Goal: Task Accomplishment & Management: Use online tool/utility

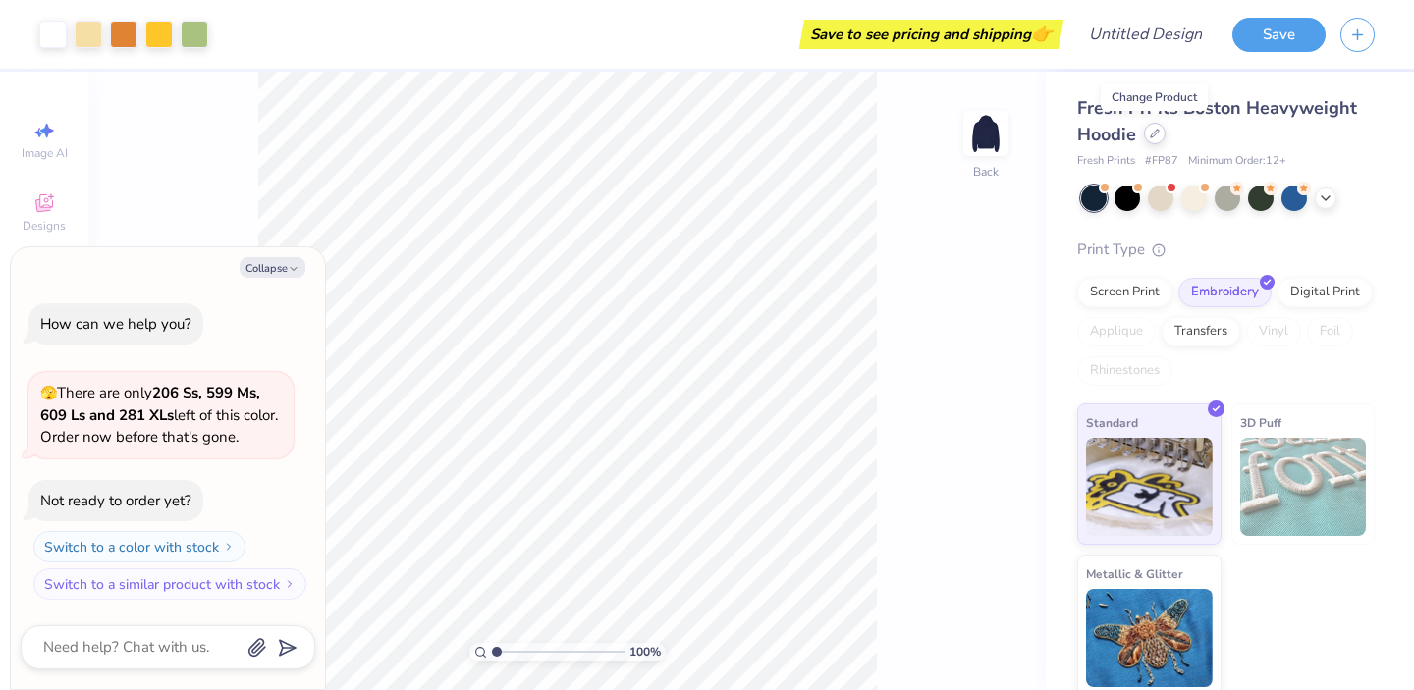
click at [1157, 135] on icon at bounding box center [1155, 134] width 10 height 10
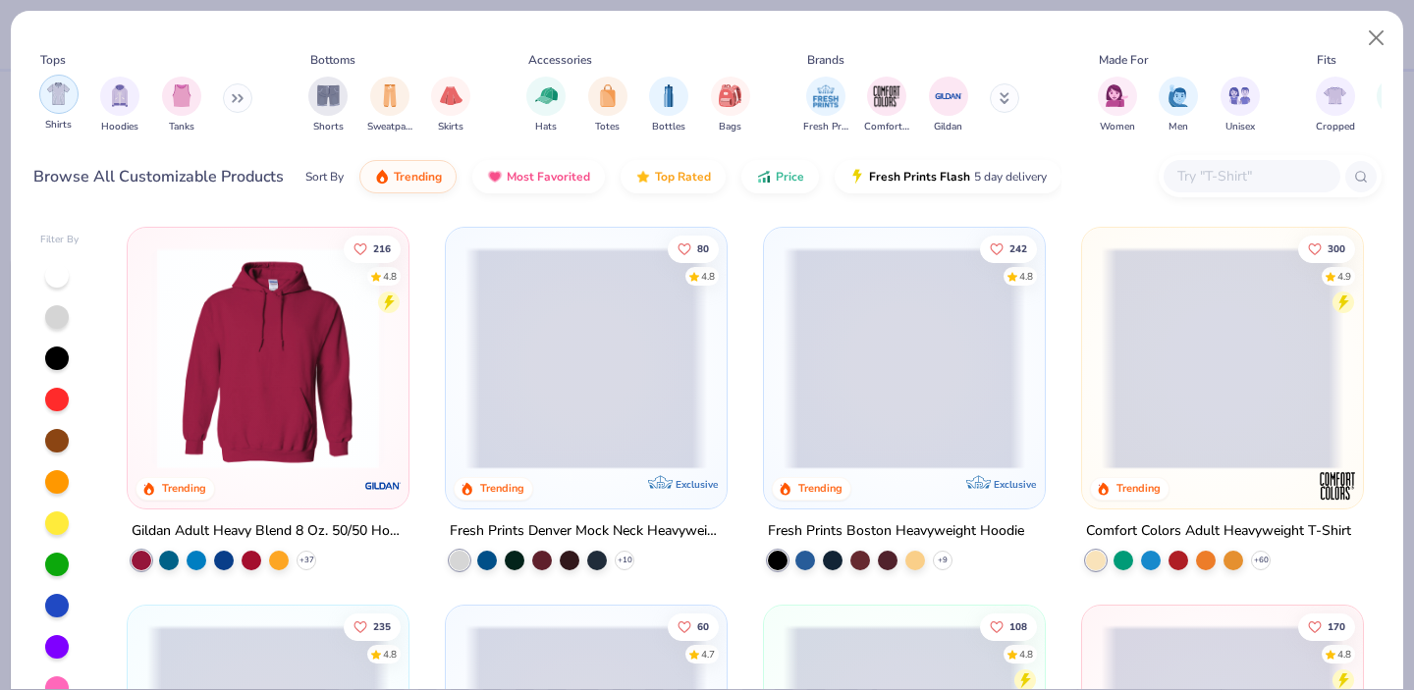
click at [42, 96] on div "filter for Shirts" at bounding box center [58, 94] width 39 height 39
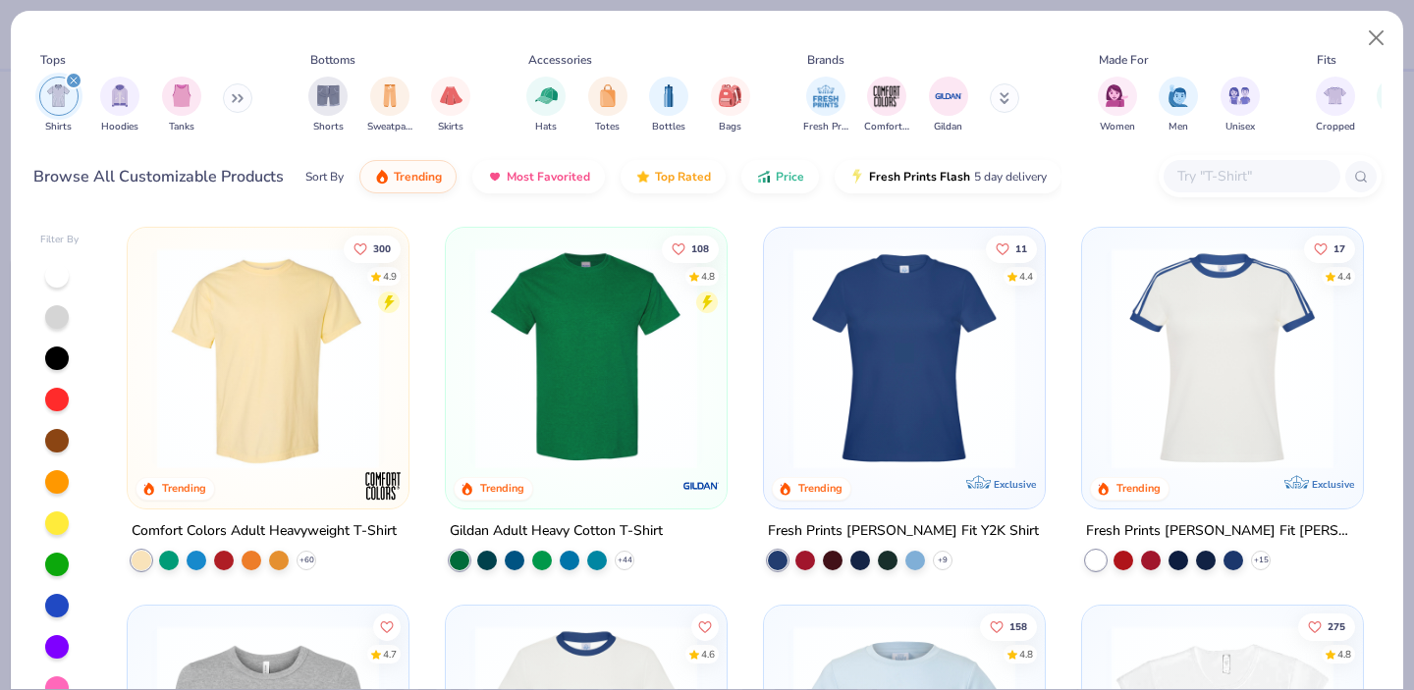
click at [608, 366] on img at bounding box center [587, 359] width 242 height 222
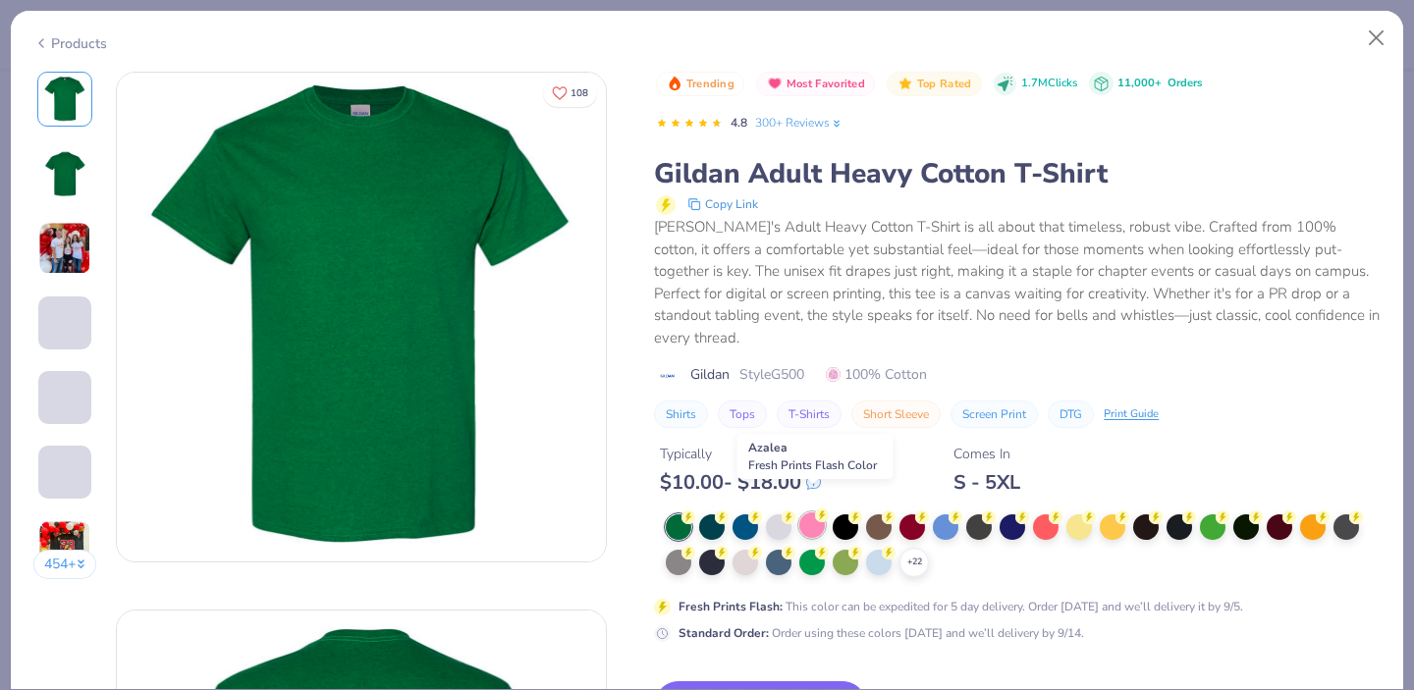
click at [815, 513] on div at bounding box center [813, 526] width 26 height 26
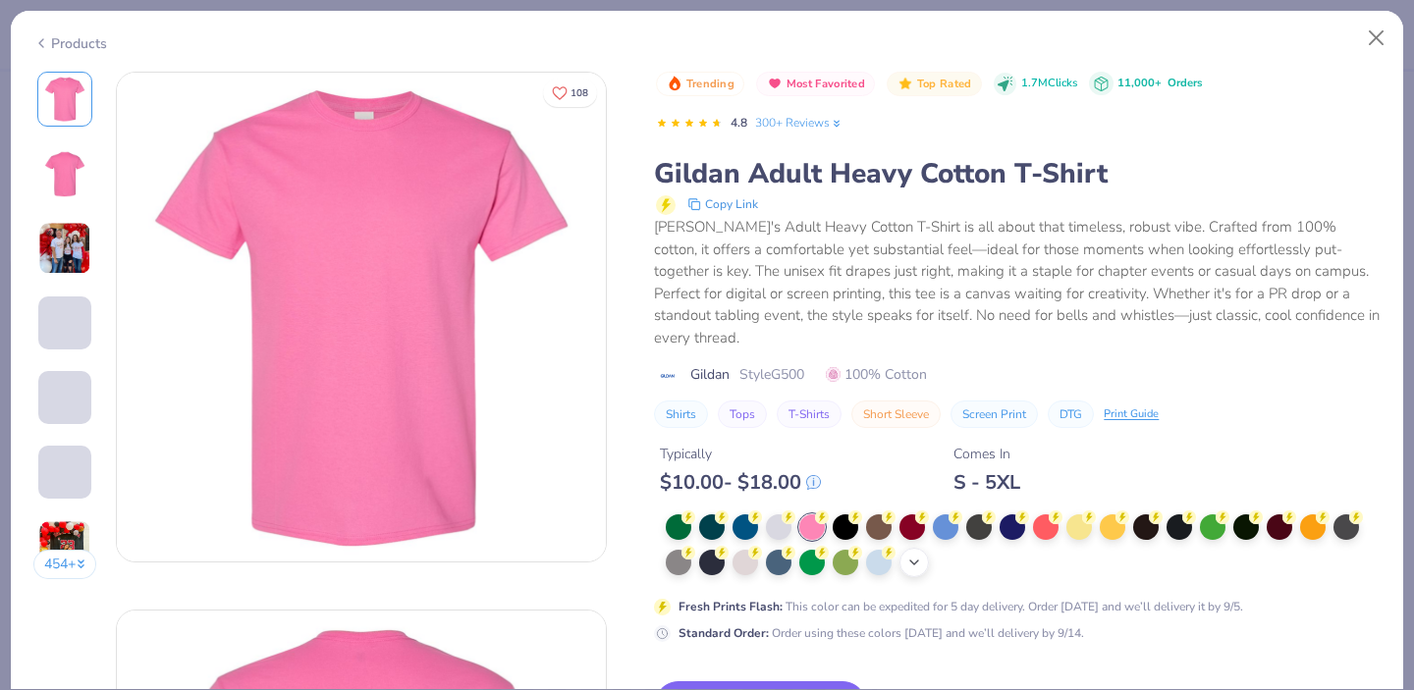
click at [916, 555] on icon at bounding box center [915, 563] width 16 height 16
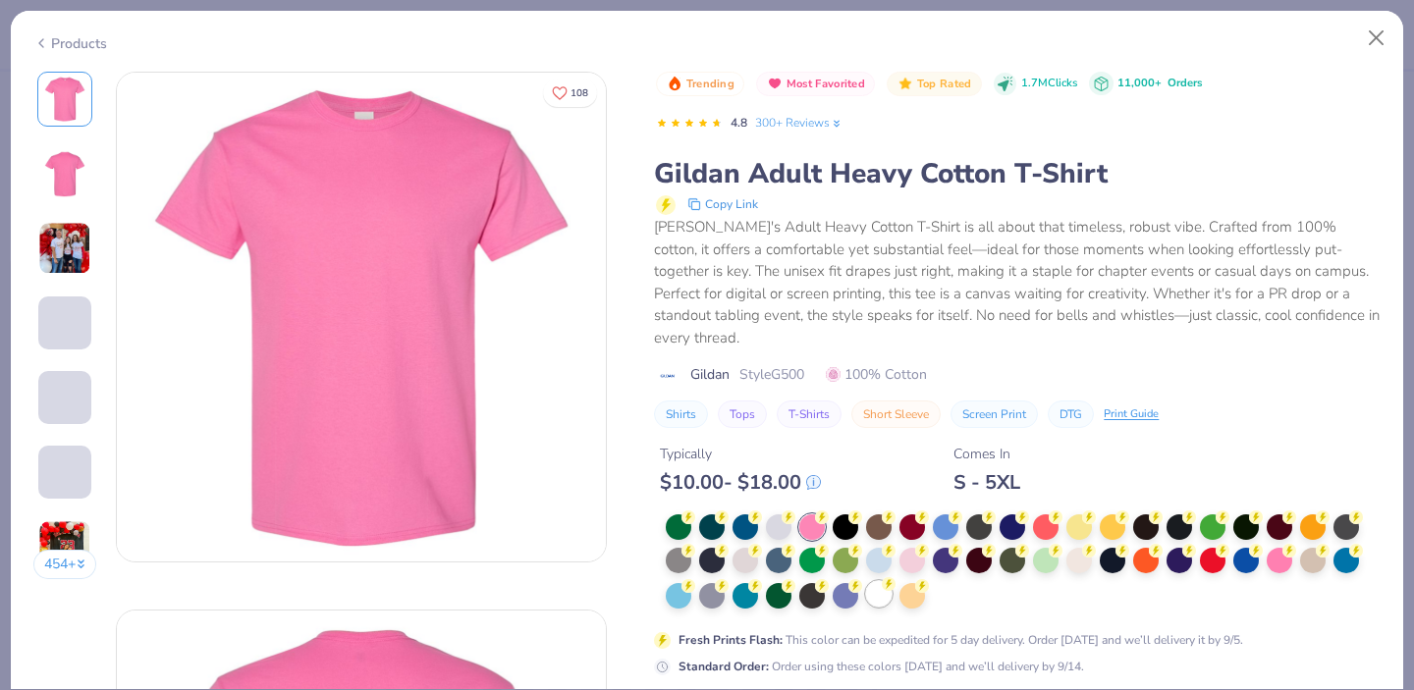
click at [880, 581] on div at bounding box center [879, 594] width 26 height 26
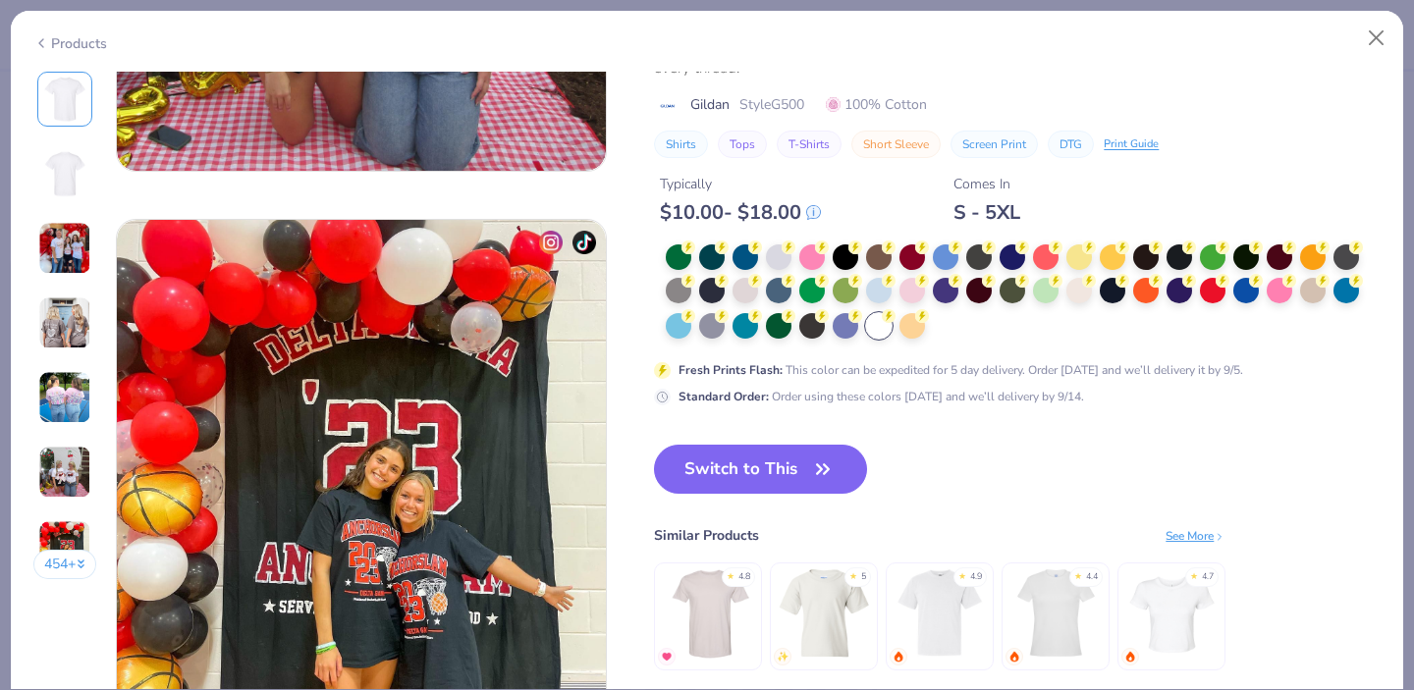
scroll to position [3076, 0]
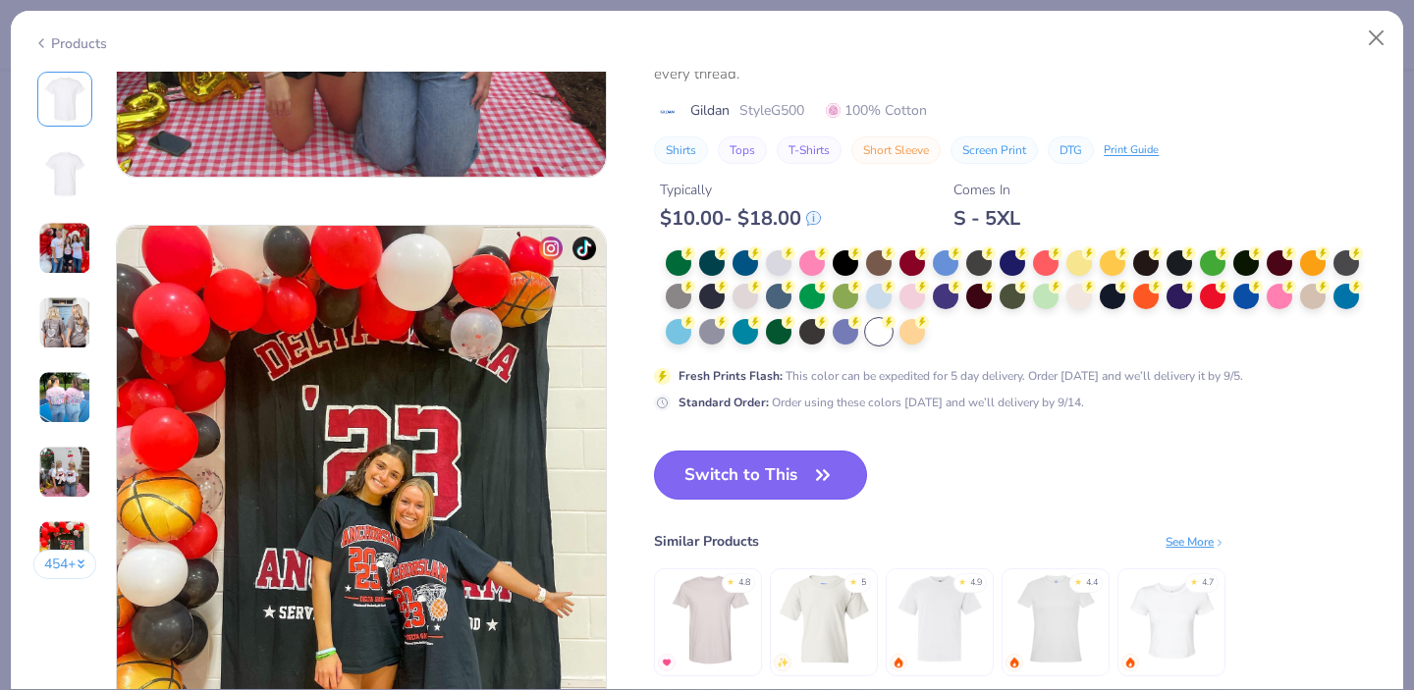
click at [793, 476] on button "Switch to This" at bounding box center [760, 475] width 213 height 49
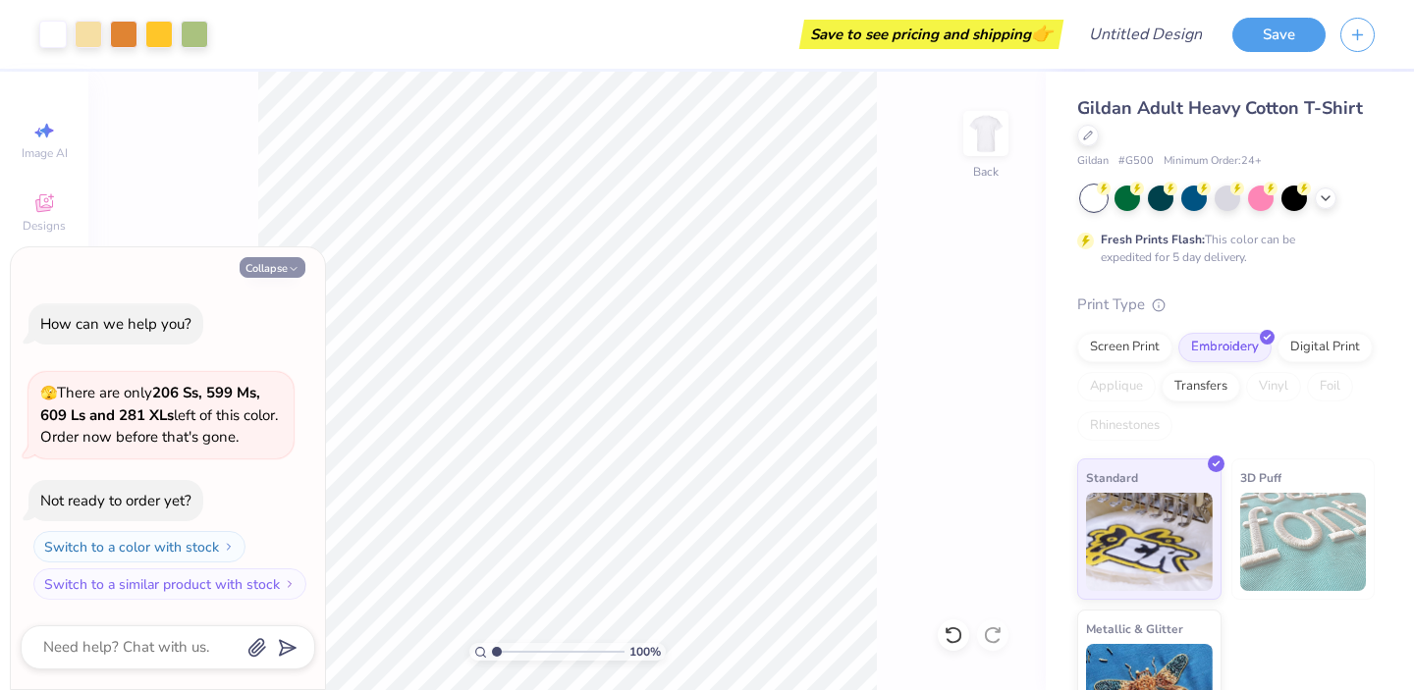
click at [273, 268] on button "Collapse" at bounding box center [273, 267] width 66 height 21
type textarea "x"
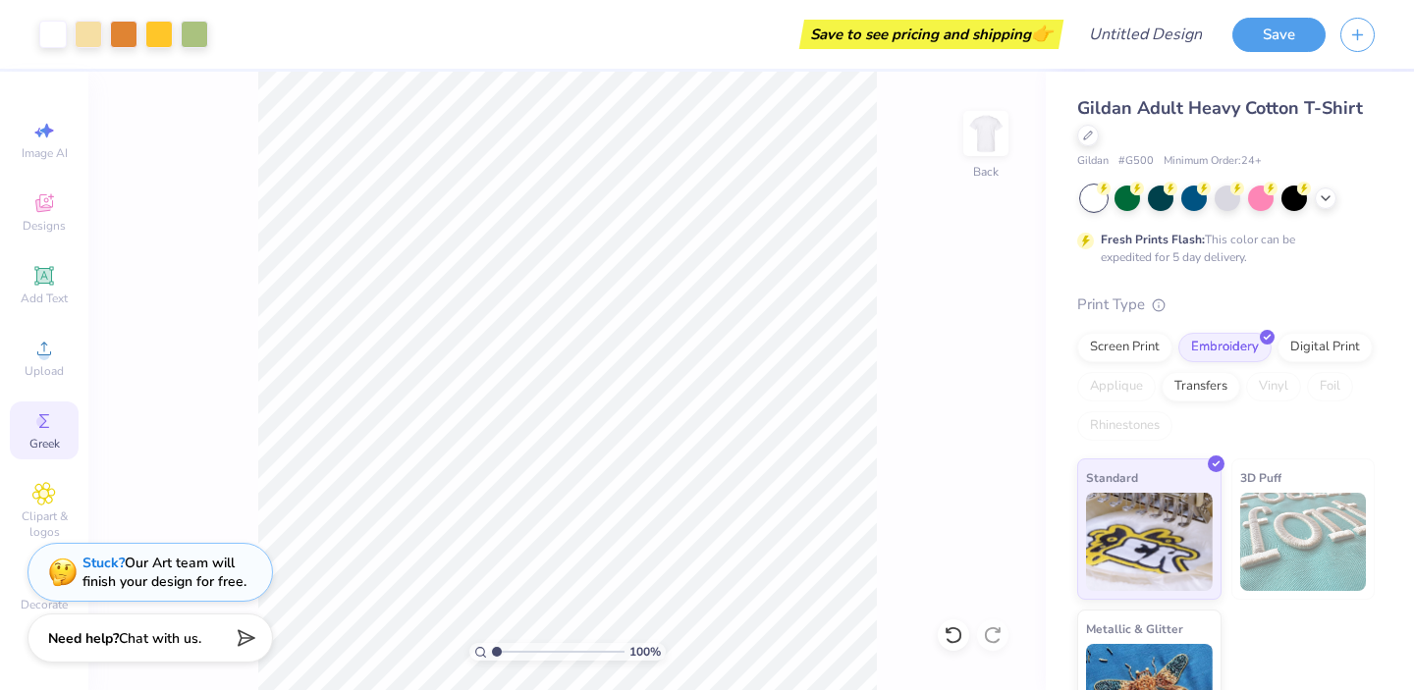
click at [42, 420] on circle at bounding box center [41, 421] width 11 height 11
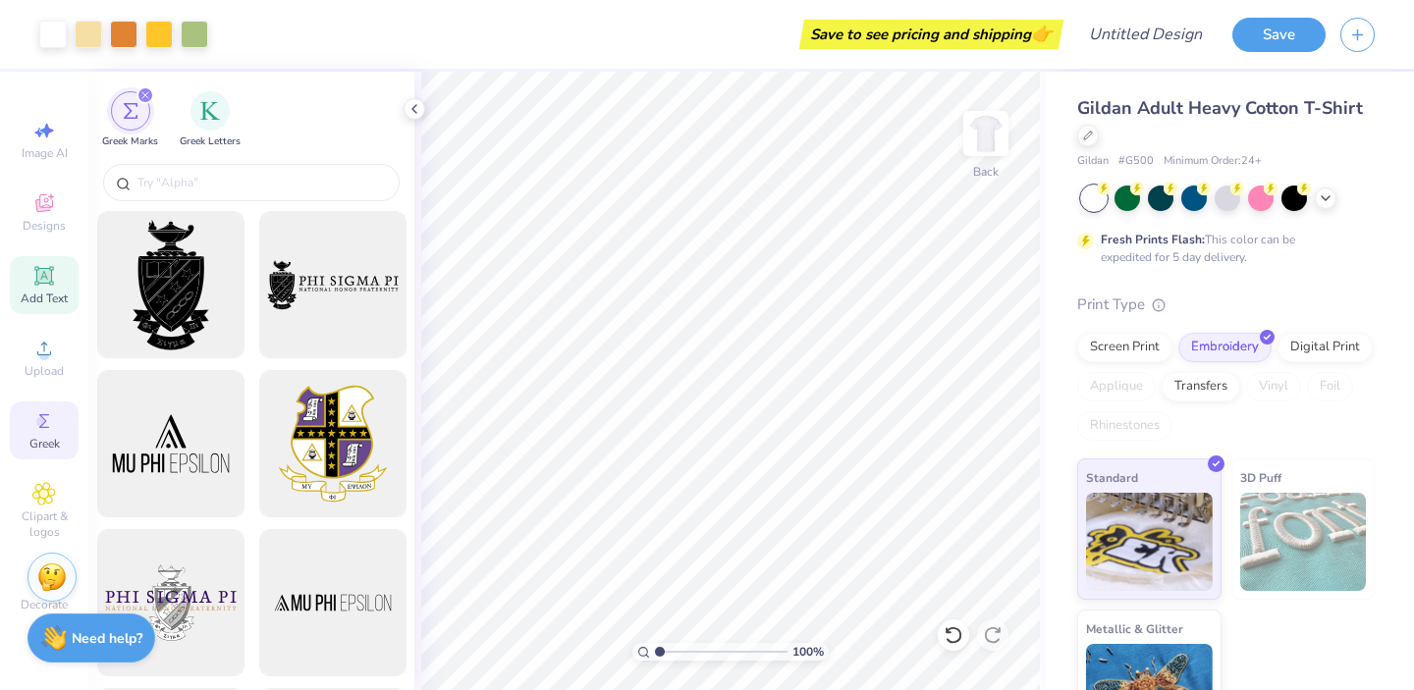
click at [59, 279] on div "Add Text" at bounding box center [44, 285] width 69 height 58
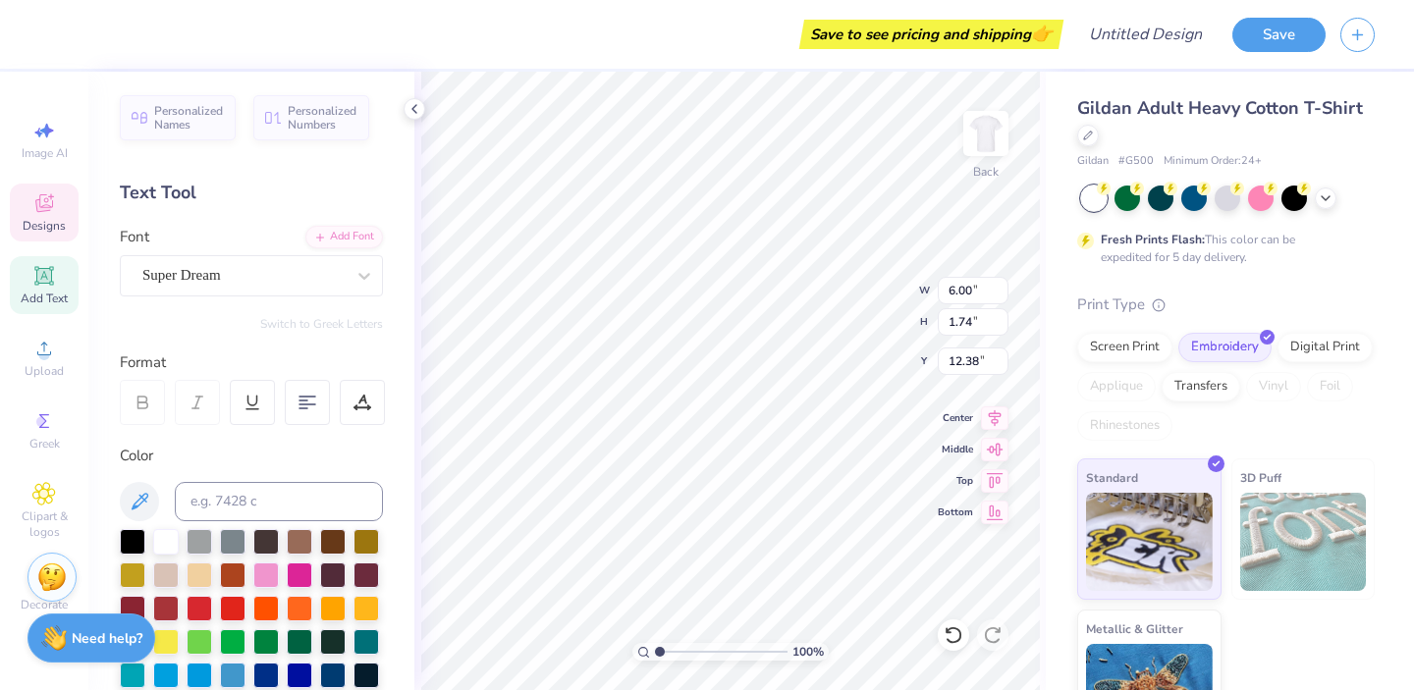
click at [54, 211] on icon at bounding box center [44, 204] width 24 height 24
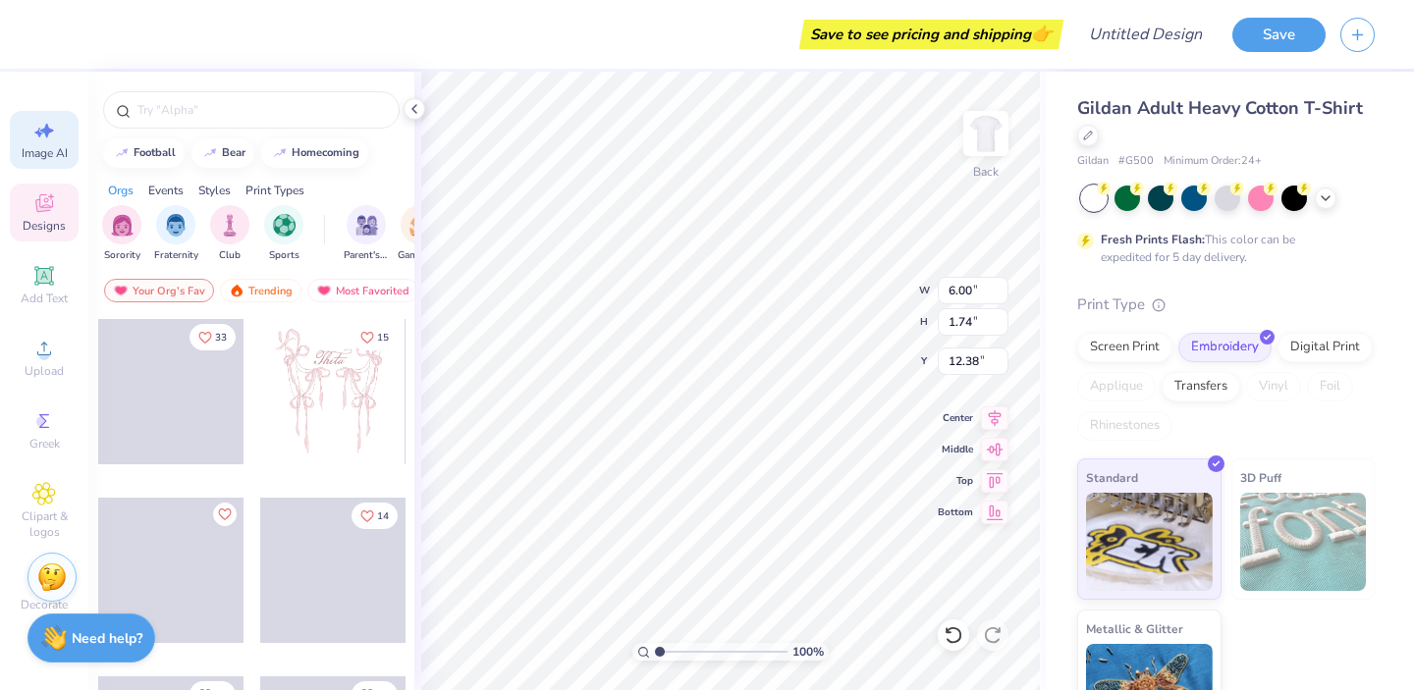
click at [44, 147] on span "Image AI" at bounding box center [45, 153] width 46 height 16
select select "4"
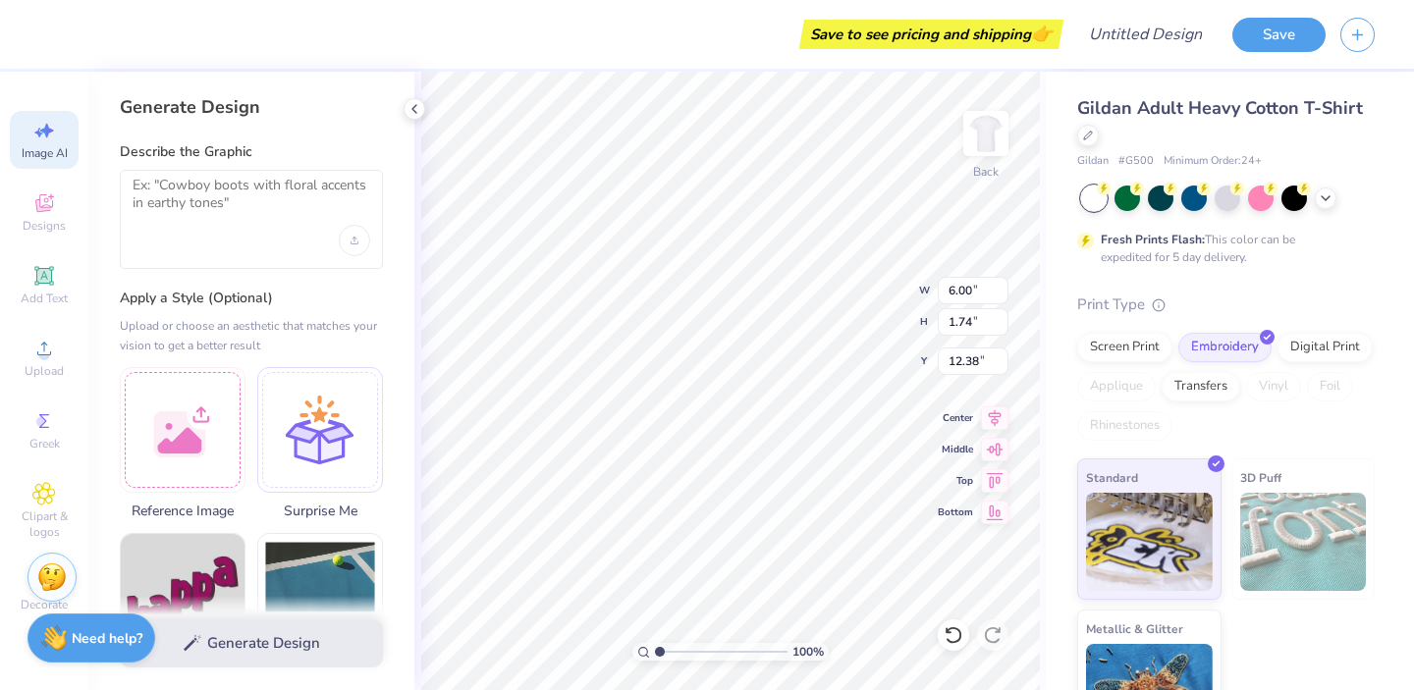
type input "4.59"
type input "5.22"
type input "4.46"
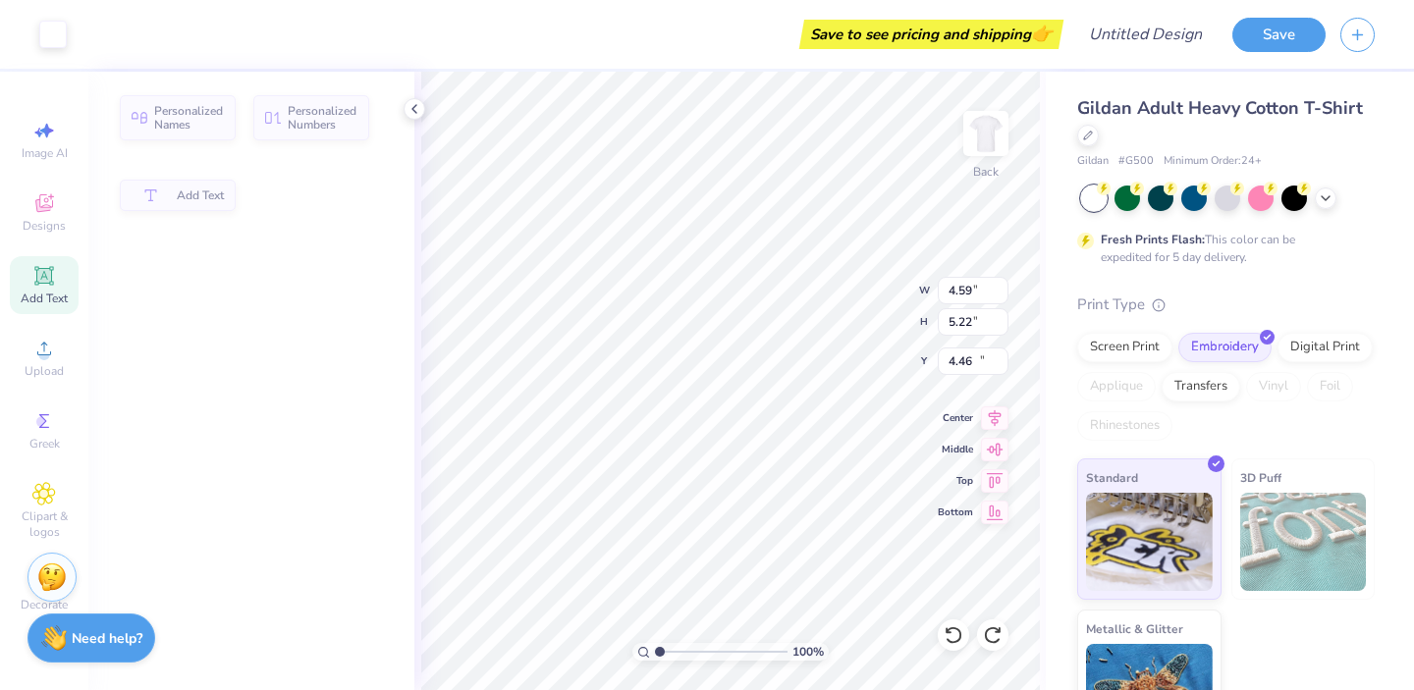
type input "6.00"
type input "1.74"
type input "12.38"
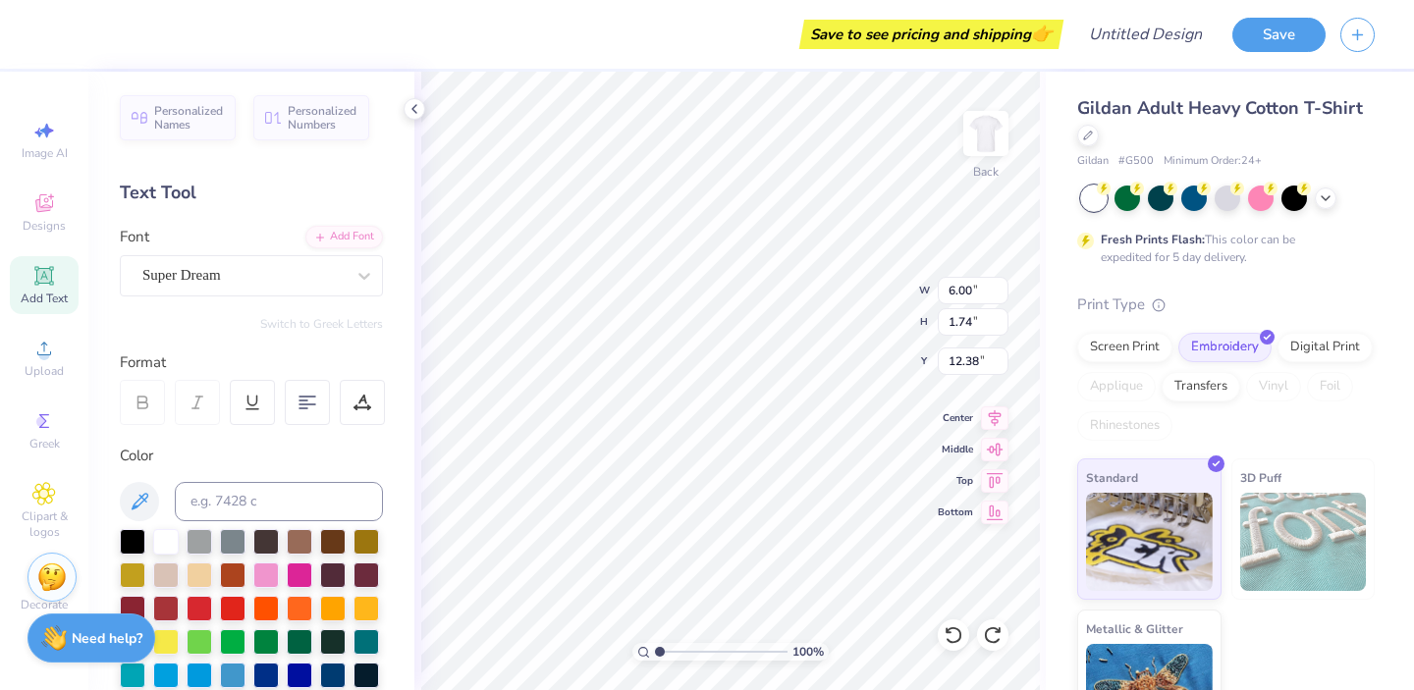
type input "3.01"
type input "4.30"
type input "4.56"
click at [50, 29] on div at bounding box center [53, 33] width 28 height 28
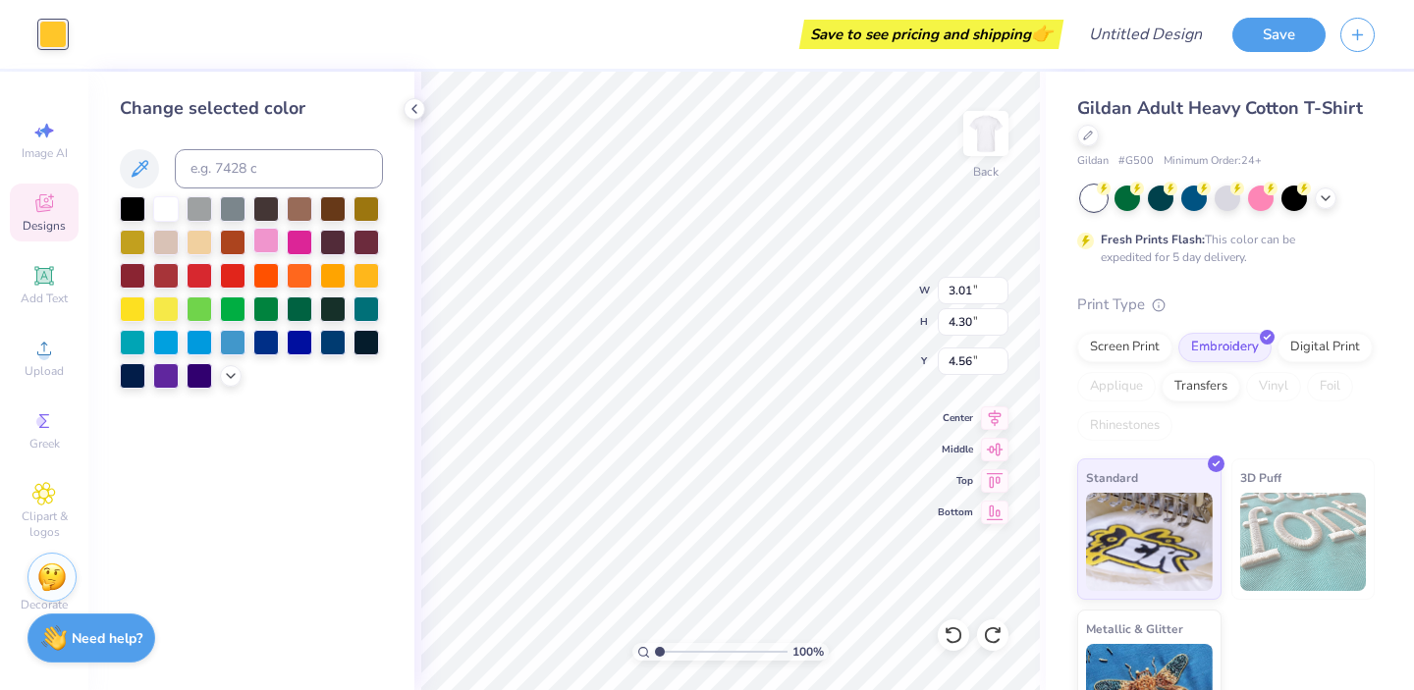
click at [269, 244] on div at bounding box center [266, 241] width 26 height 26
type input "4.27"
type input "4.73"
type input "4.71"
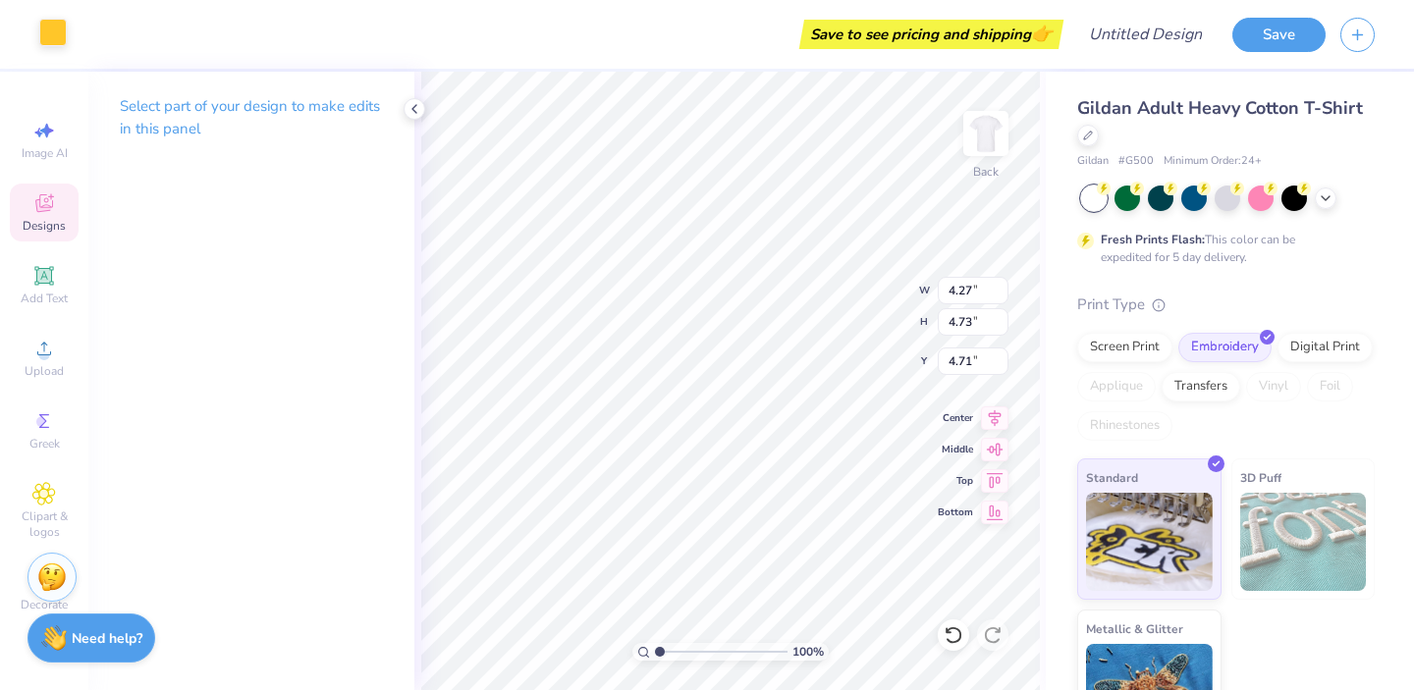
click at [60, 28] on div at bounding box center [53, 33] width 28 height 28
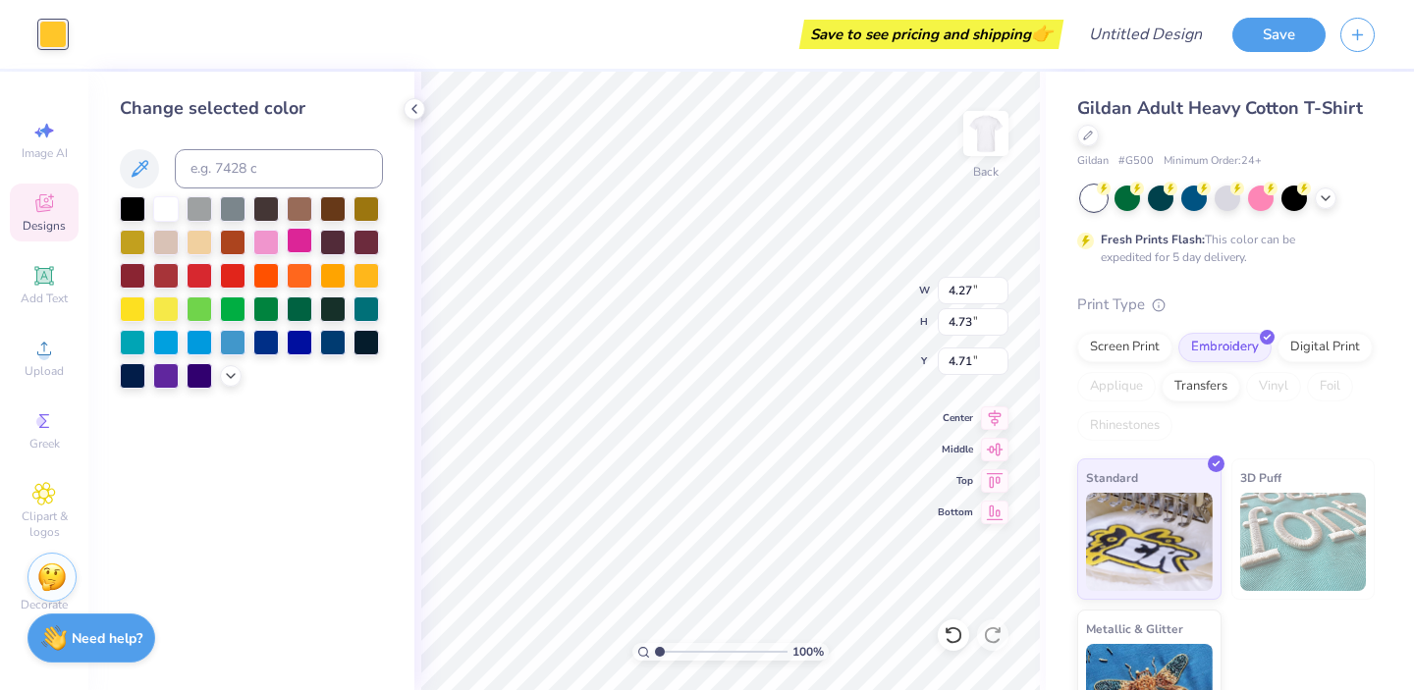
click at [289, 241] on div at bounding box center [300, 241] width 26 height 26
click at [272, 240] on div at bounding box center [266, 241] width 26 height 26
type input "4.59"
type input "5.22"
type input "4.46"
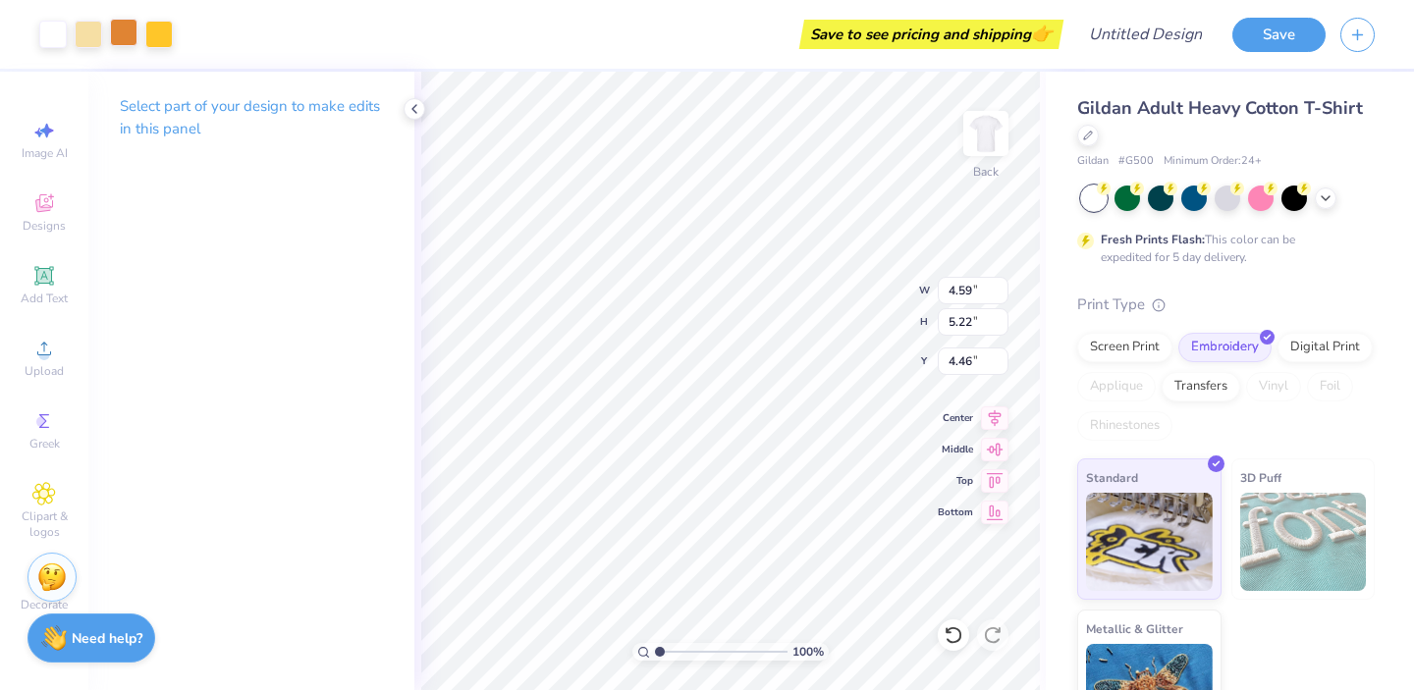
click at [119, 36] on div at bounding box center [124, 33] width 28 height 28
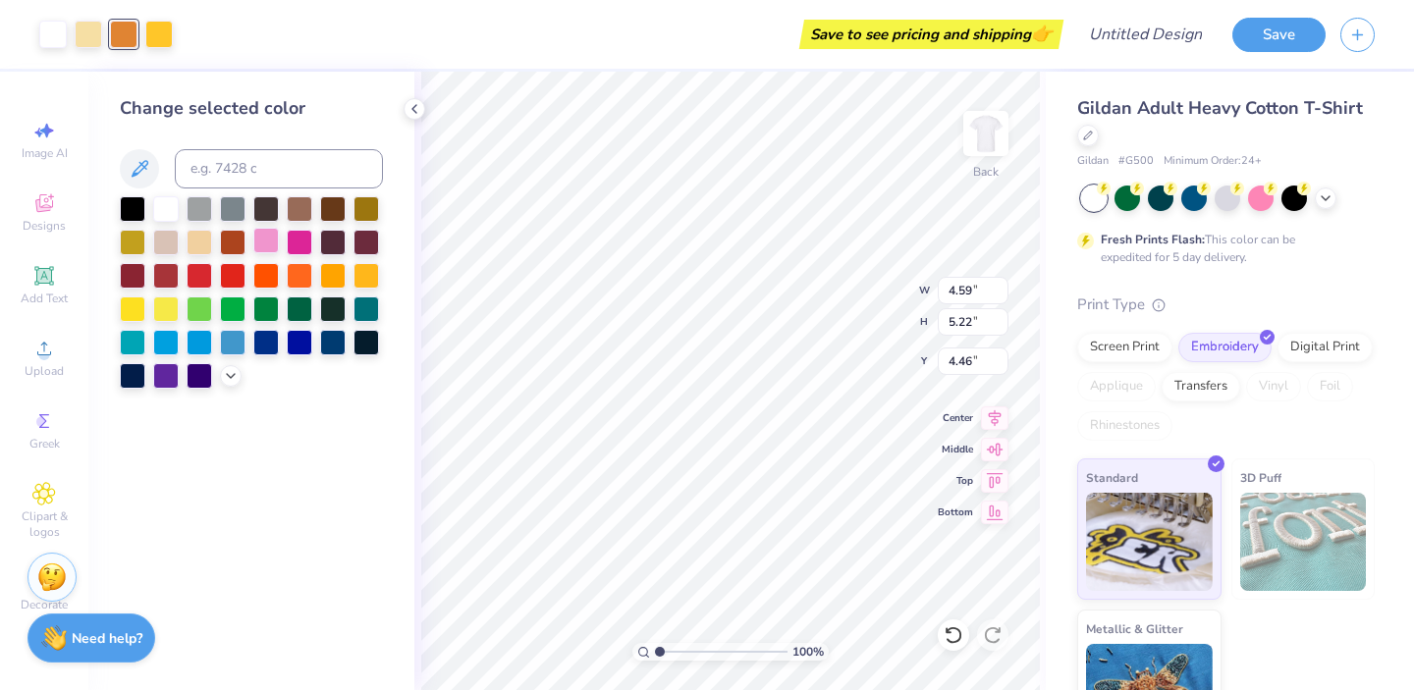
click at [267, 243] on div at bounding box center [266, 241] width 26 height 26
click at [154, 37] on div at bounding box center [159, 33] width 28 height 28
click at [303, 232] on div at bounding box center [300, 241] width 26 height 26
click at [83, 27] on div at bounding box center [89, 33] width 28 height 28
click at [265, 248] on div at bounding box center [266, 241] width 26 height 26
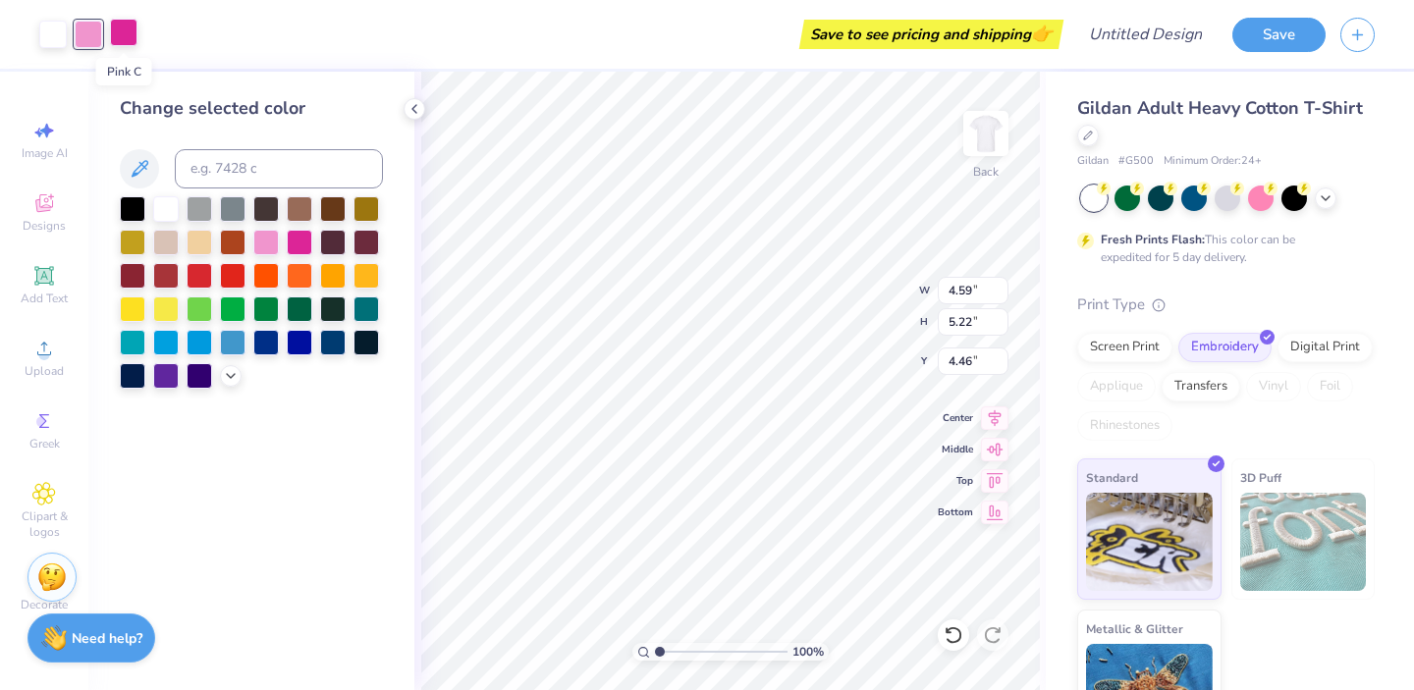
click at [129, 35] on div at bounding box center [124, 33] width 28 height 28
click at [164, 306] on div at bounding box center [166, 308] width 26 height 26
click at [320, 461] on div "Change selected color" at bounding box center [251, 381] width 326 height 619
type input "3.14"
type input "4.33"
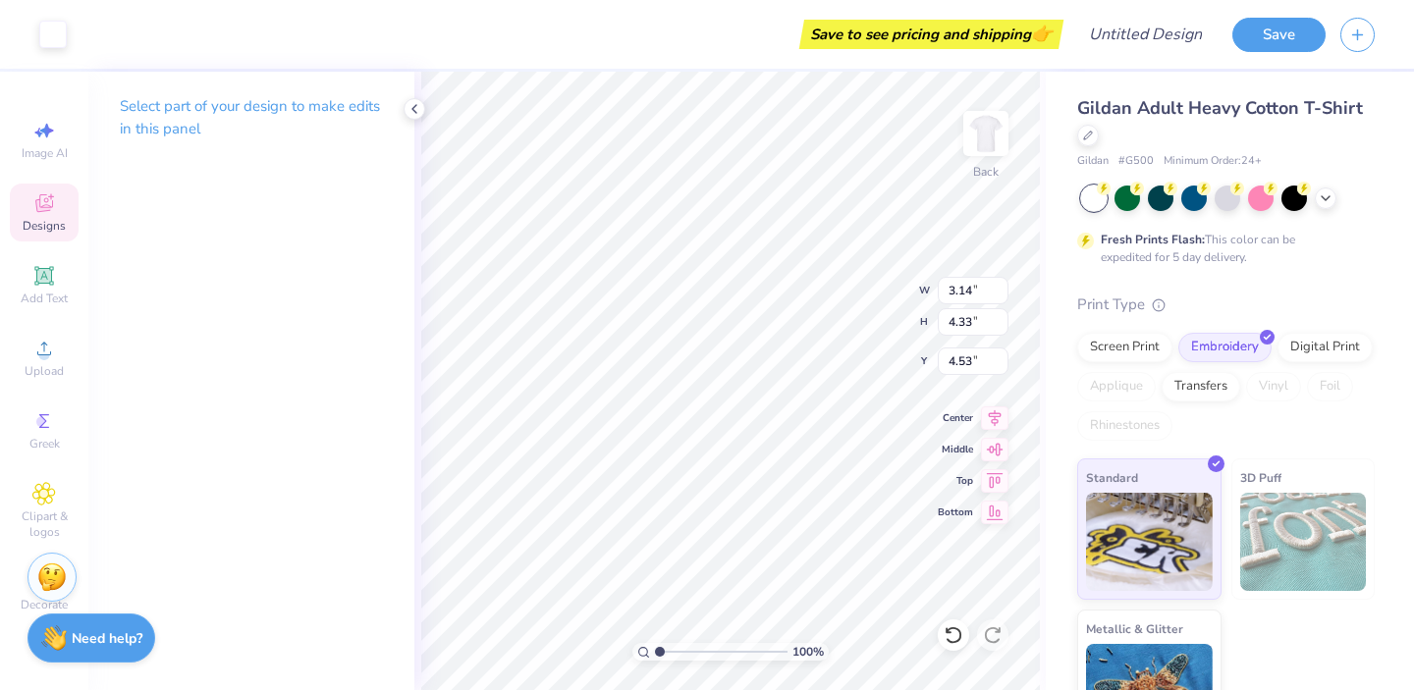
type input "3.69"
click at [407, 111] on icon at bounding box center [415, 109] width 16 height 16
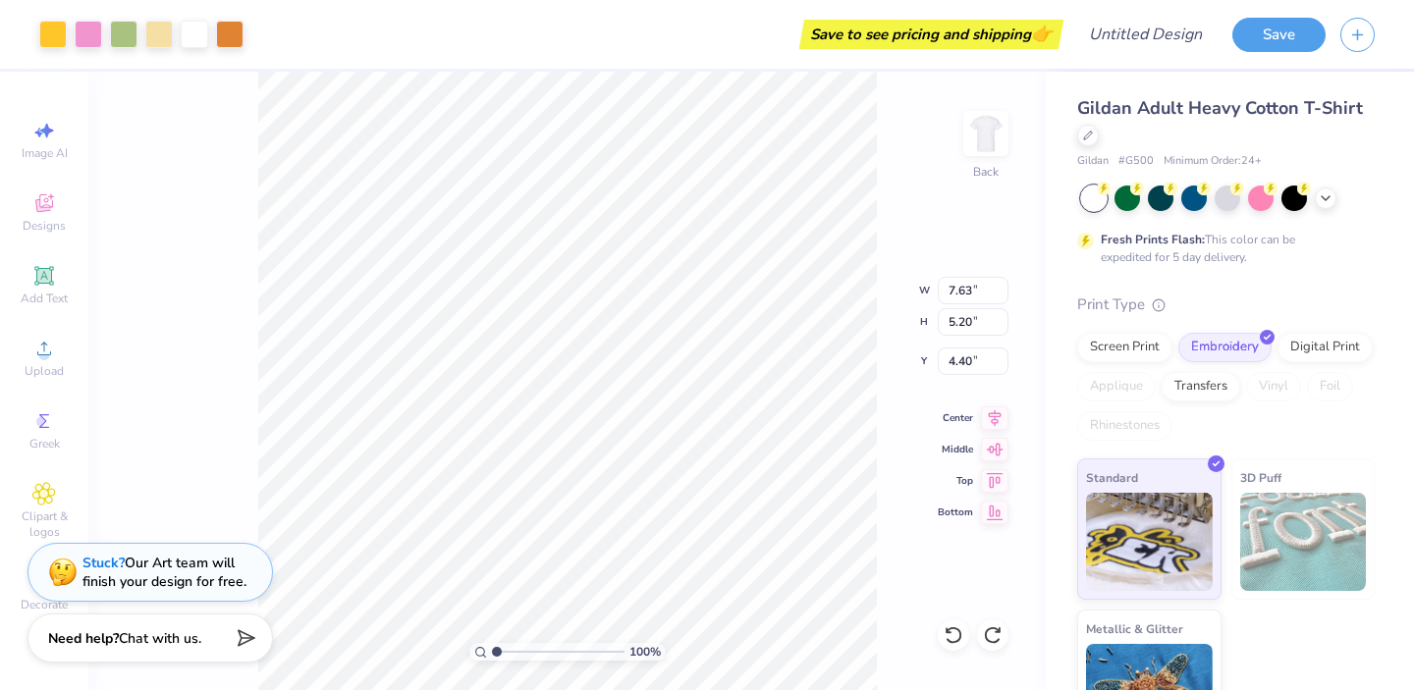
type input "6.00"
type input "1.74"
type input "12.38"
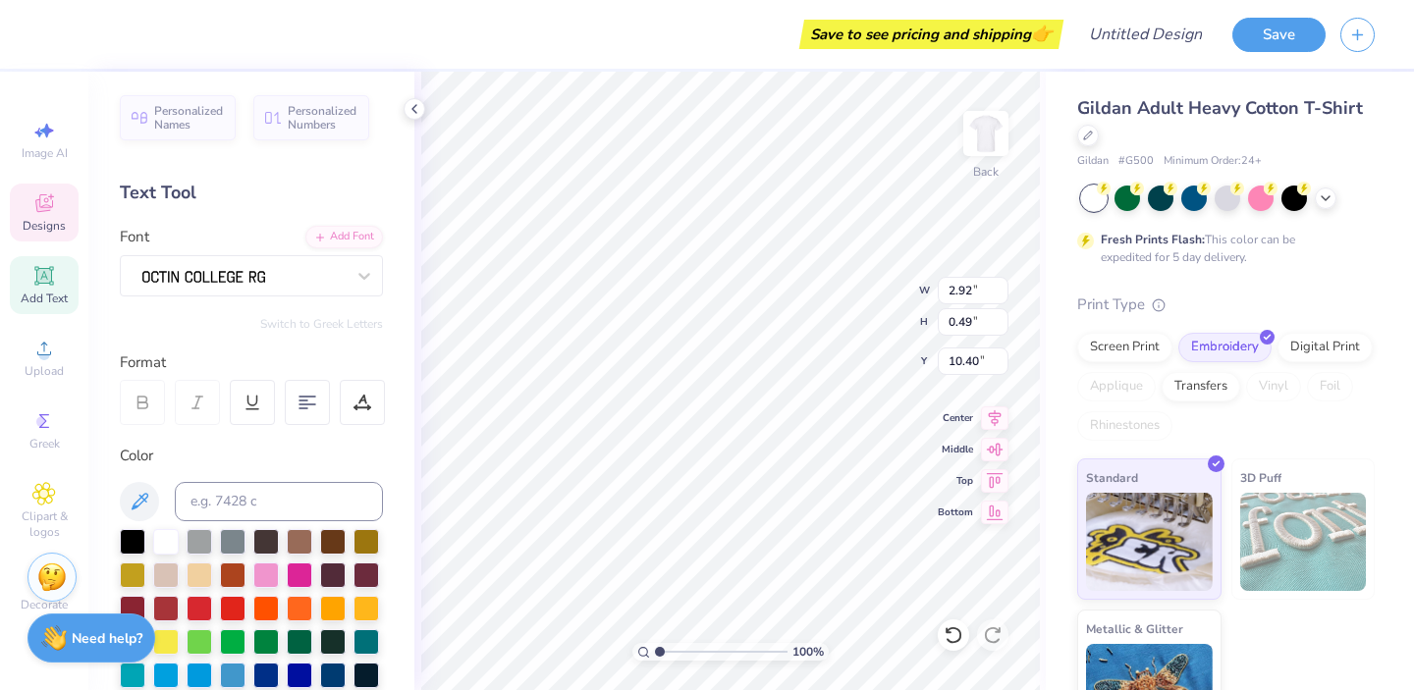
type textarea "C"
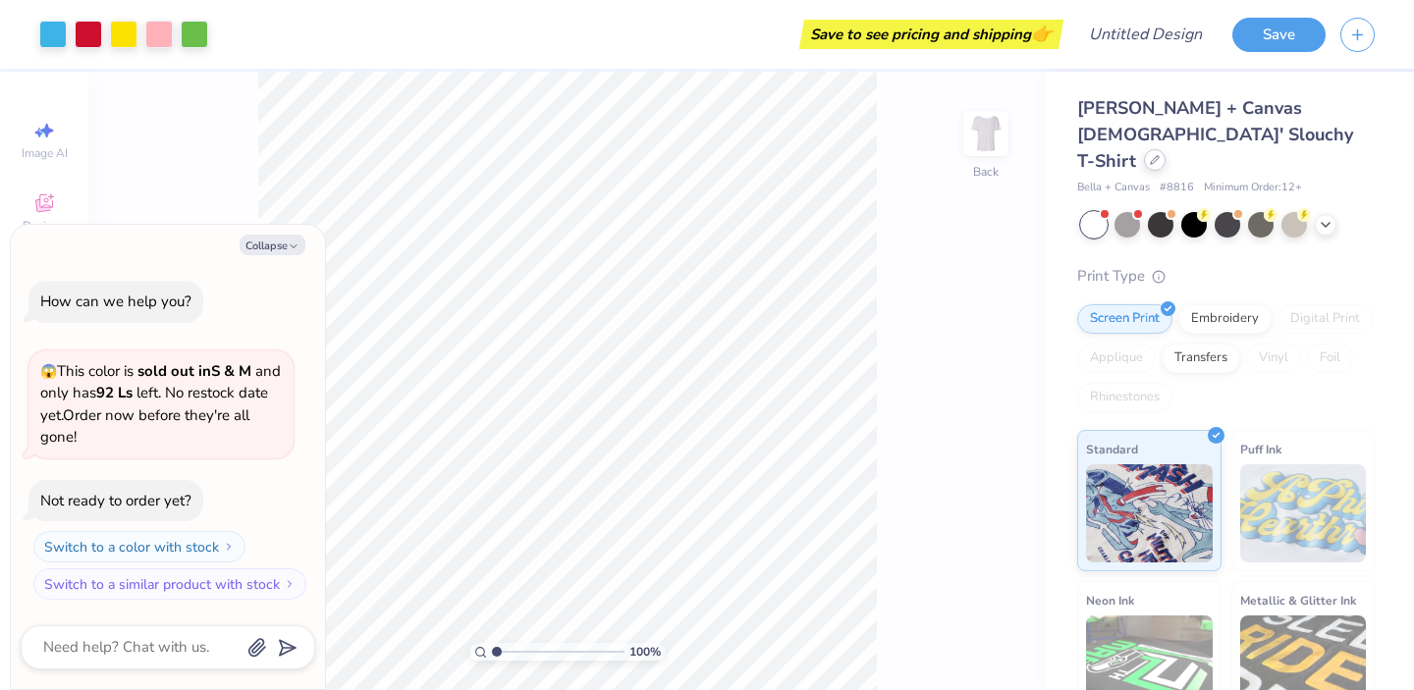
click at [1150, 155] on icon at bounding box center [1155, 160] width 10 height 10
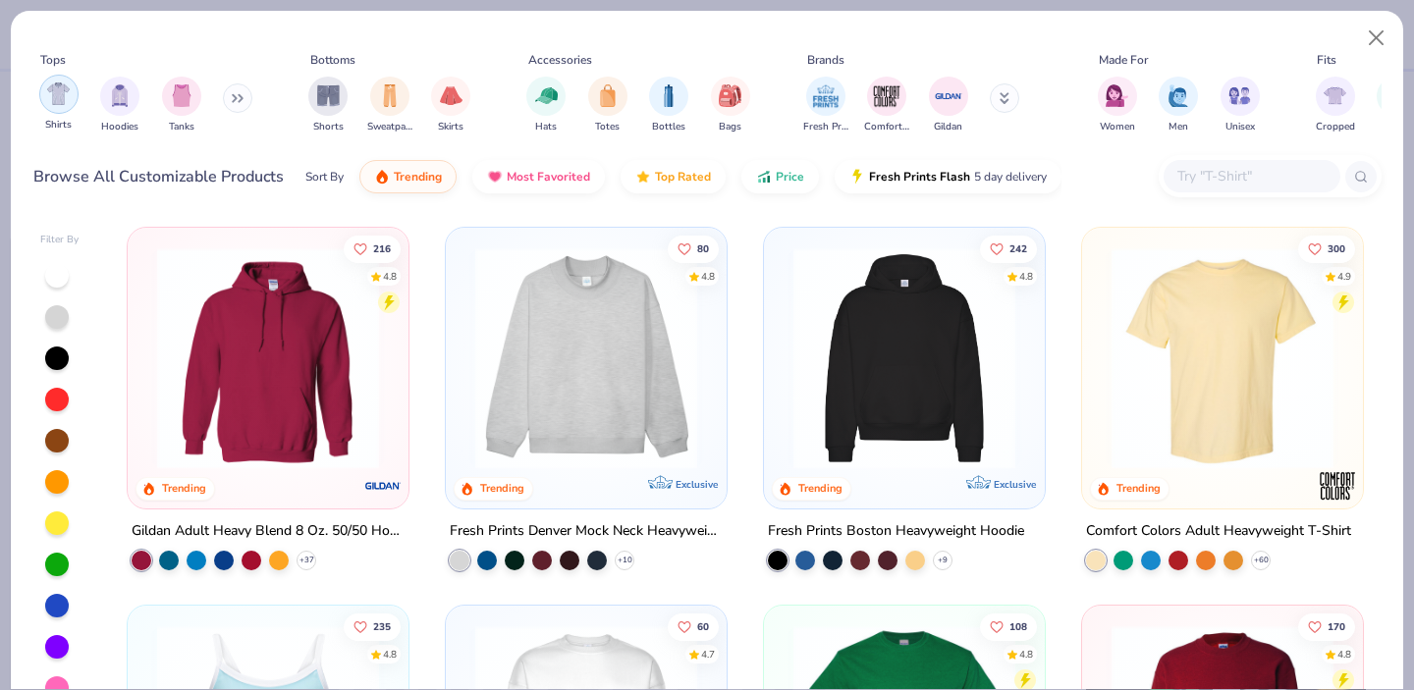
click at [63, 102] on img "filter for Shirts" at bounding box center [58, 94] width 23 height 23
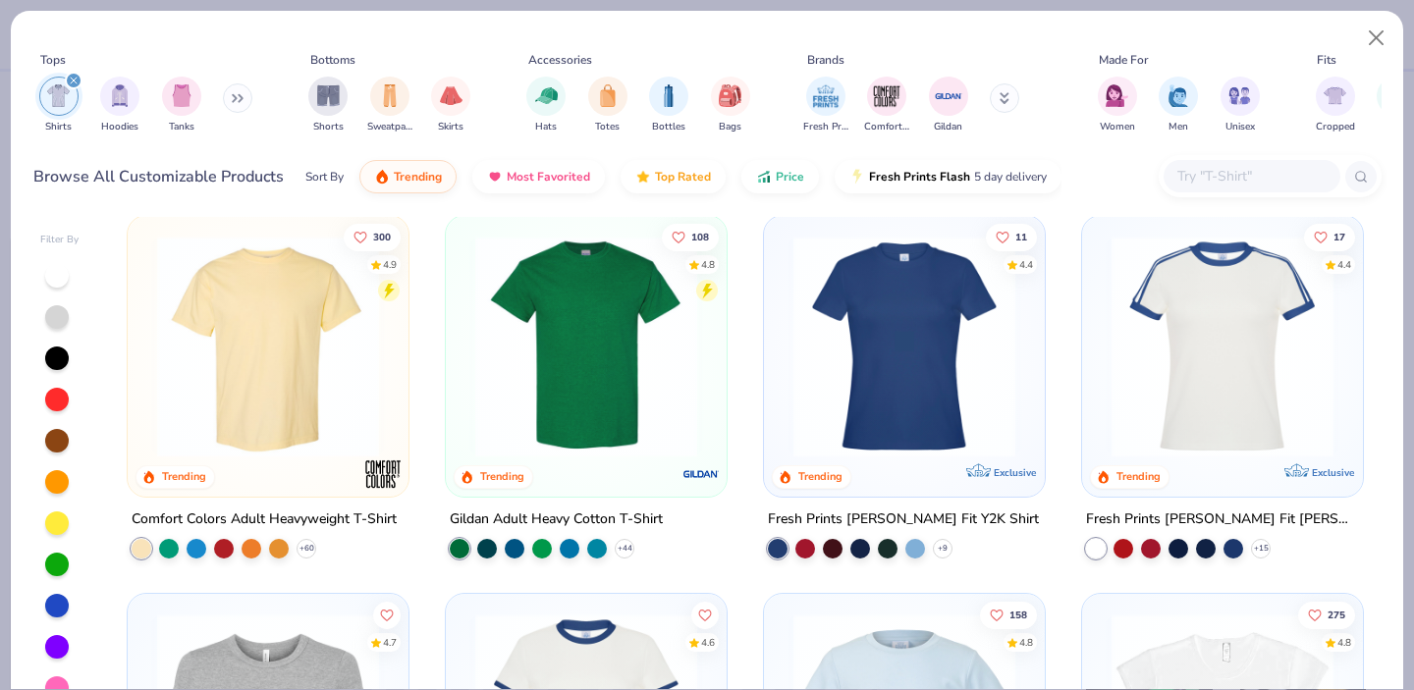
scroll to position [10, 0]
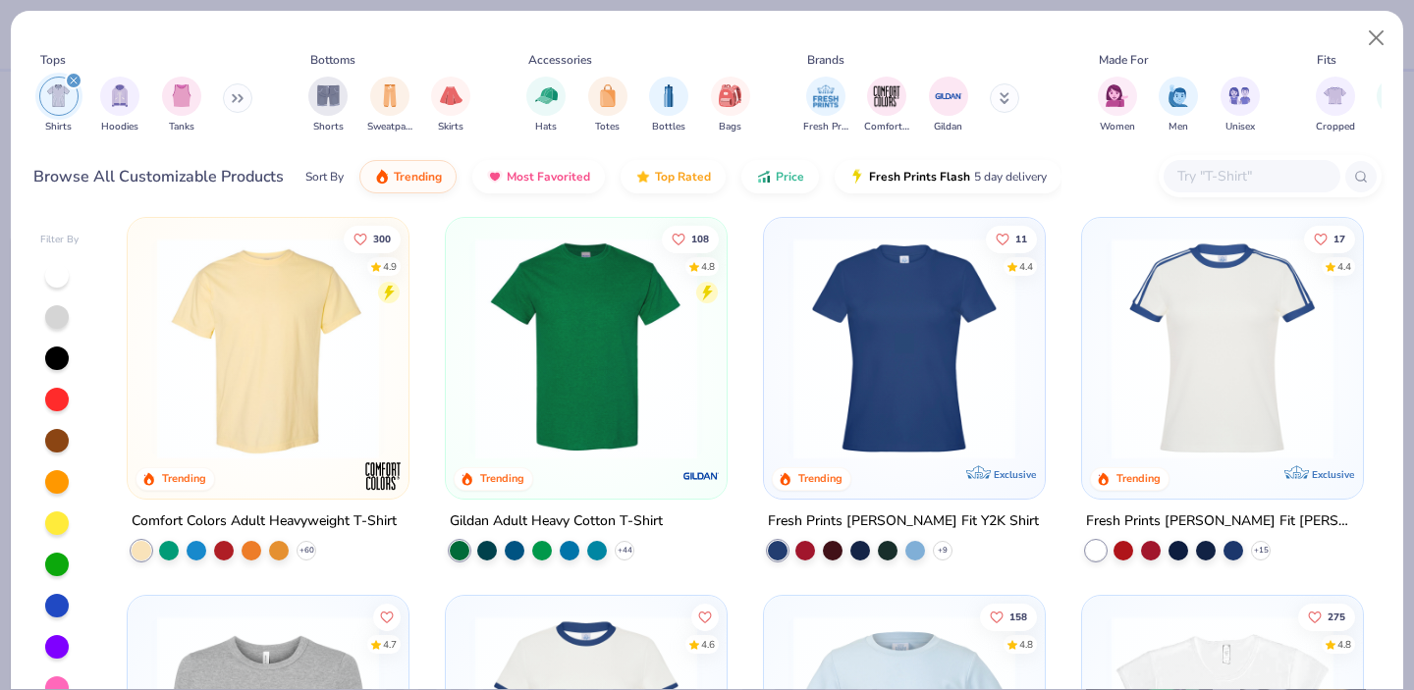
click at [611, 320] on img at bounding box center [587, 349] width 242 height 222
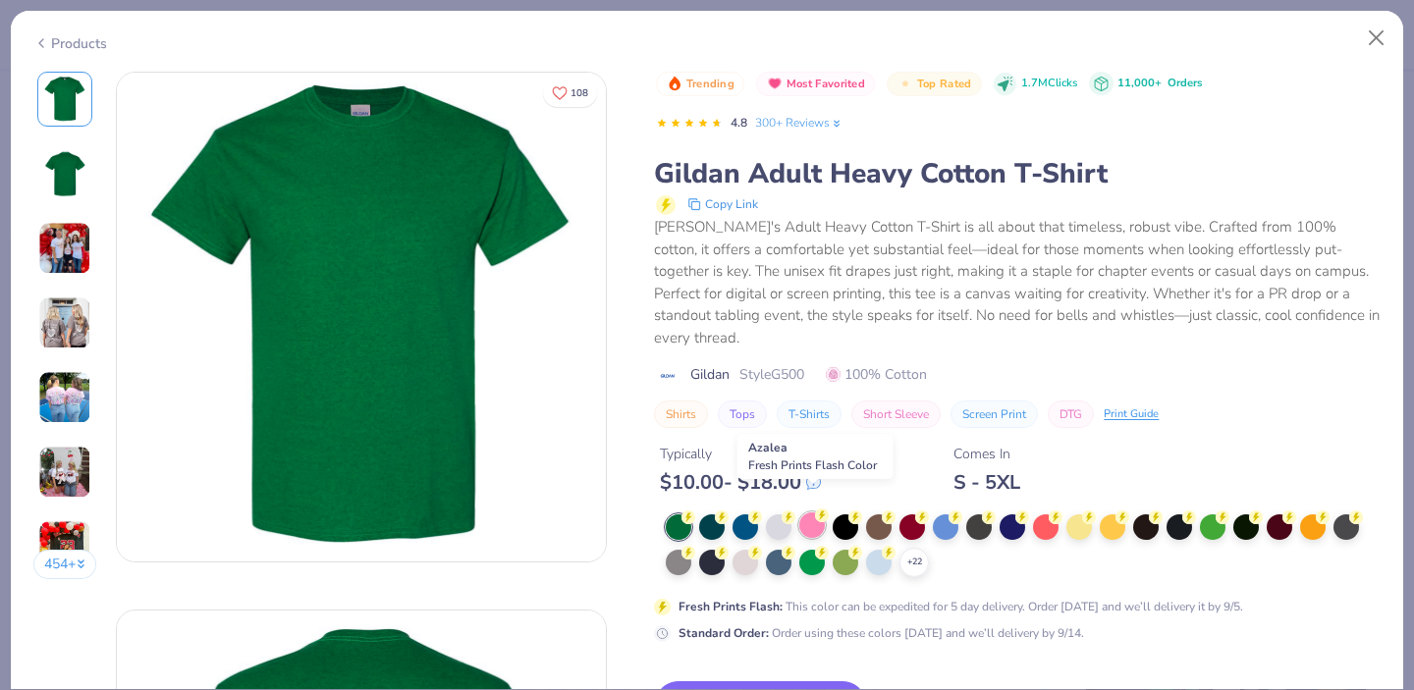
click at [812, 513] on div at bounding box center [813, 526] width 26 height 26
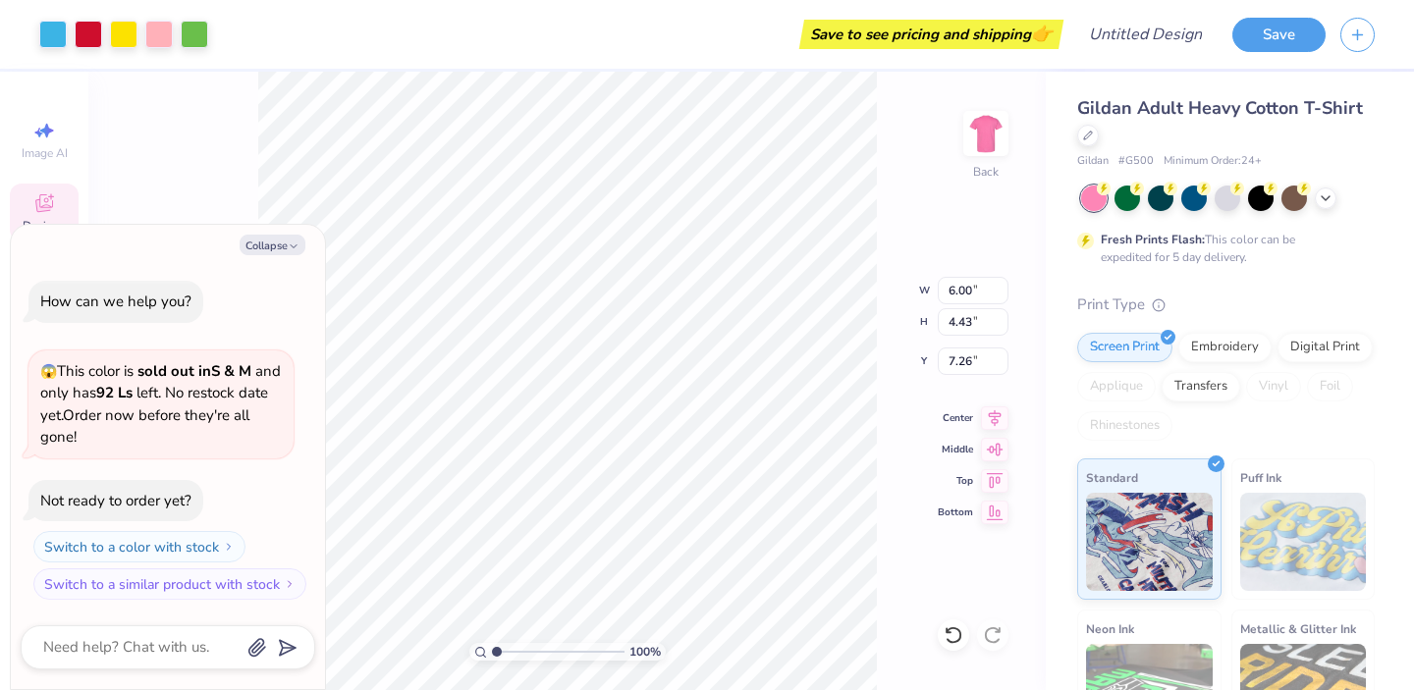
type textarea "x"
type input "4.62"
type input "1.16"
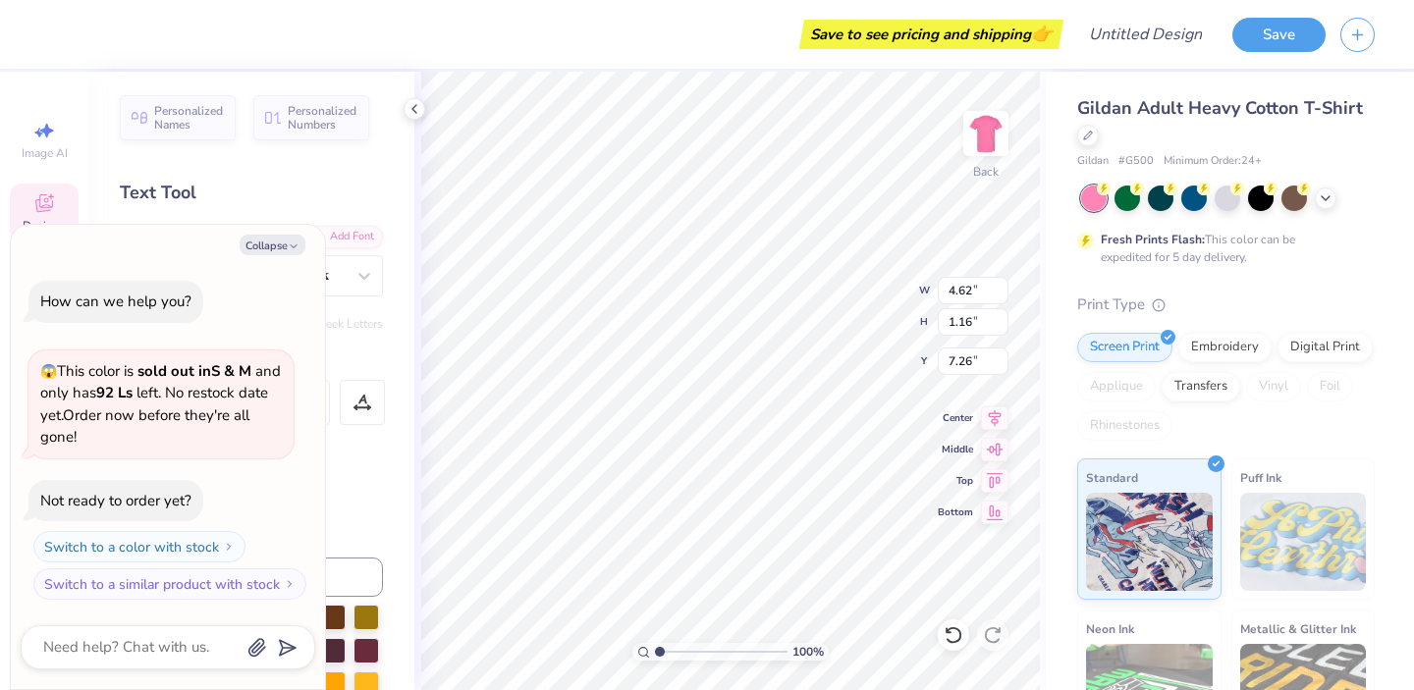
type textarea "x"
type textarea "ADP"
type textarea "x"
type textarea "ADPh"
type textarea "x"
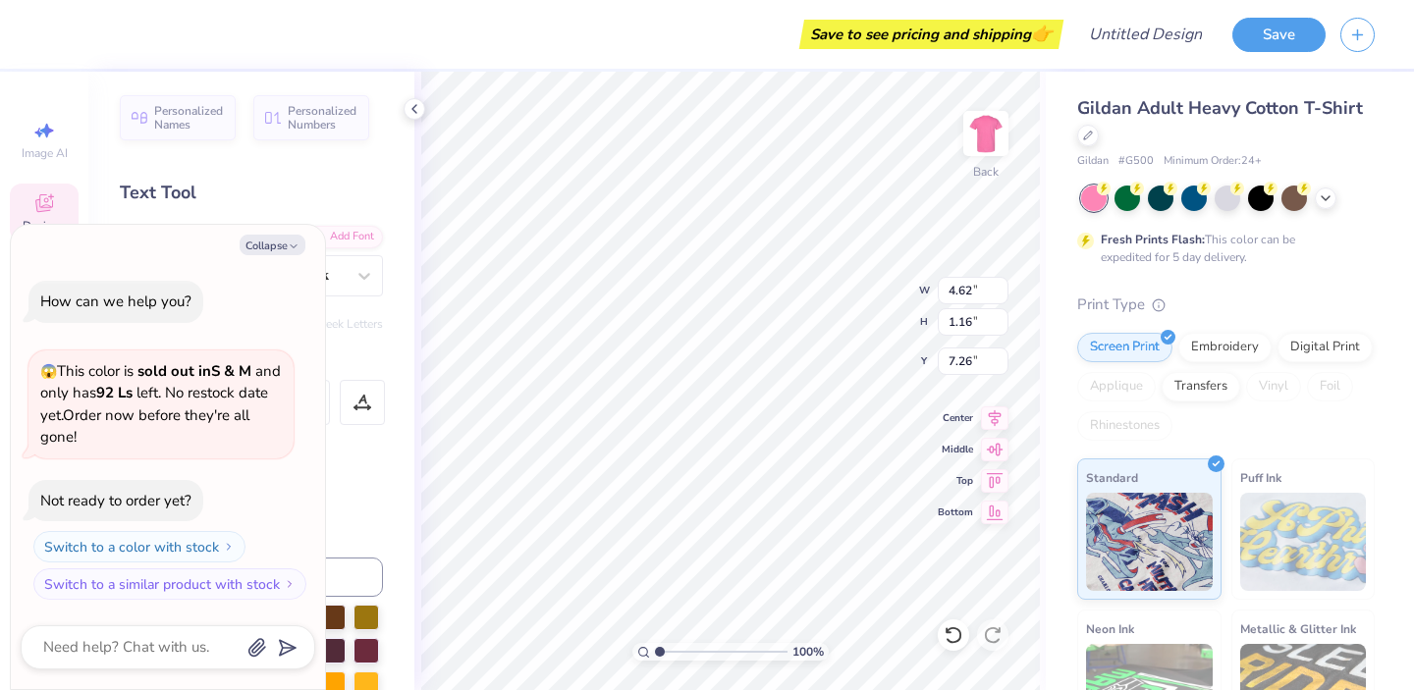
type textarea "ADP"
type textarea "x"
type textarea "ADPH"
click at [282, 245] on button "Collapse" at bounding box center [273, 245] width 66 height 21
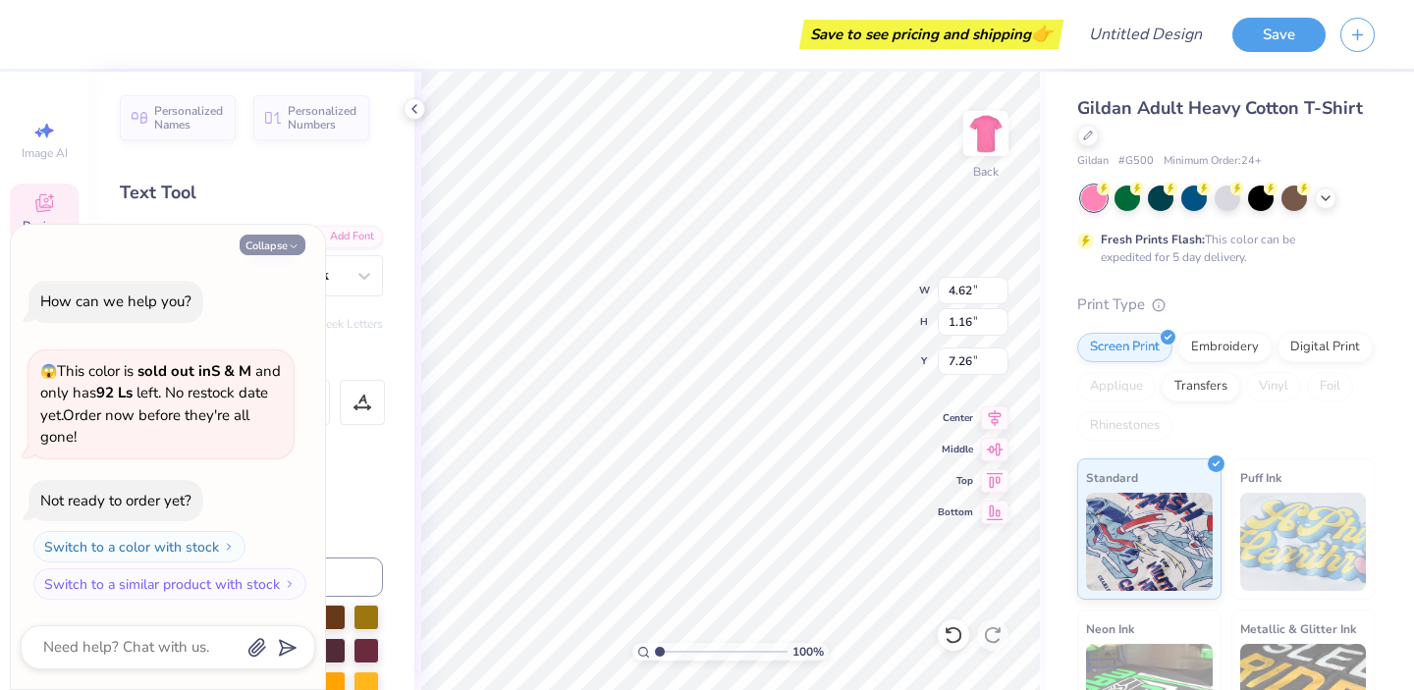
type textarea "x"
type input "5.26"
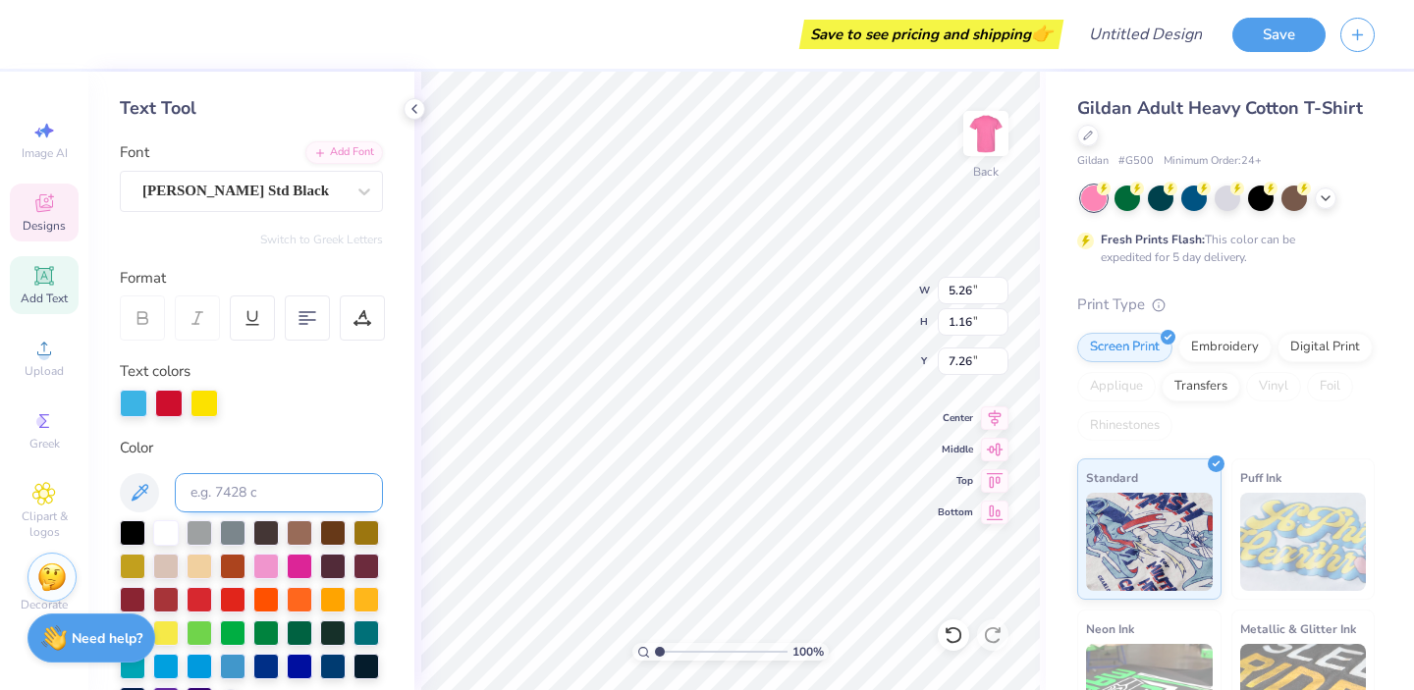
scroll to position [85, 0]
click at [268, 559] on div at bounding box center [266, 564] width 26 height 26
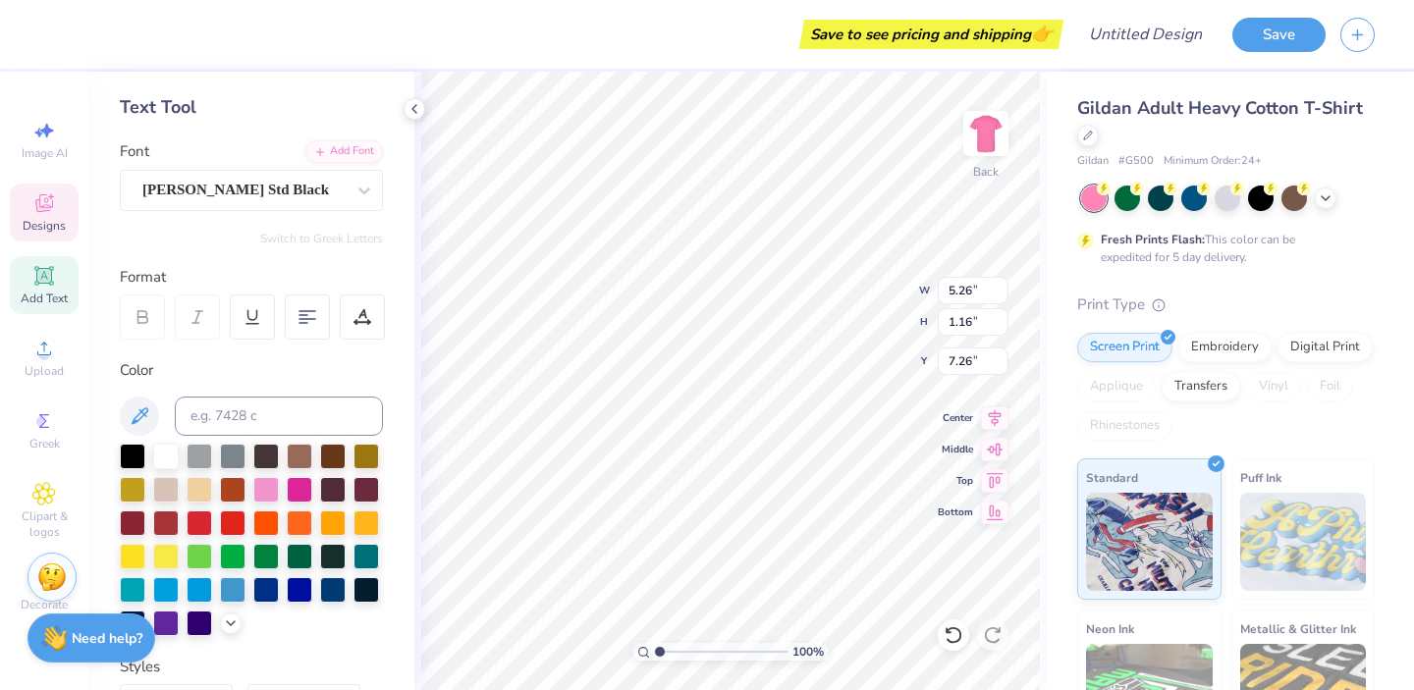
scroll to position [0, 0]
type textarea "A"
type textarea "GPHI"
click at [133, 547] on div at bounding box center [133, 555] width 26 height 26
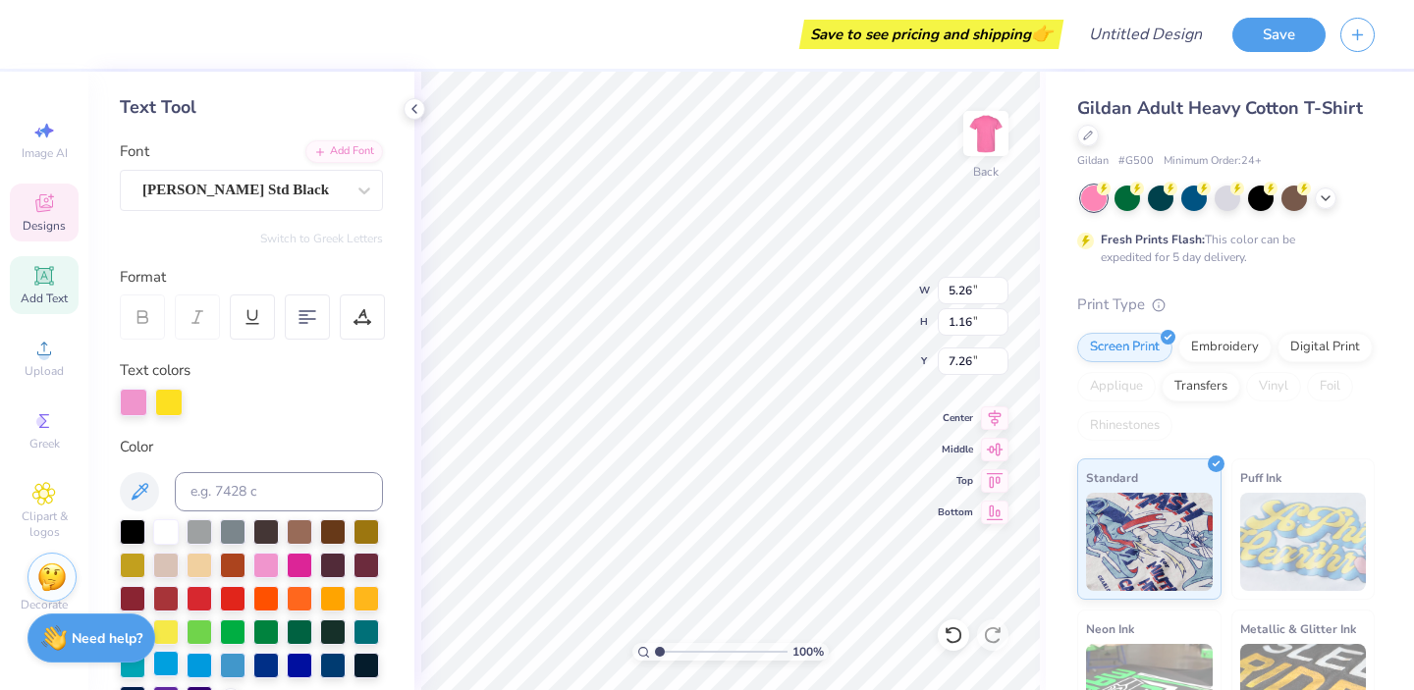
click at [169, 663] on div at bounding box center [166, 664] width 26 height 26
click at [166, 537] on div at bounding box center [166, 531] width 26 height 26
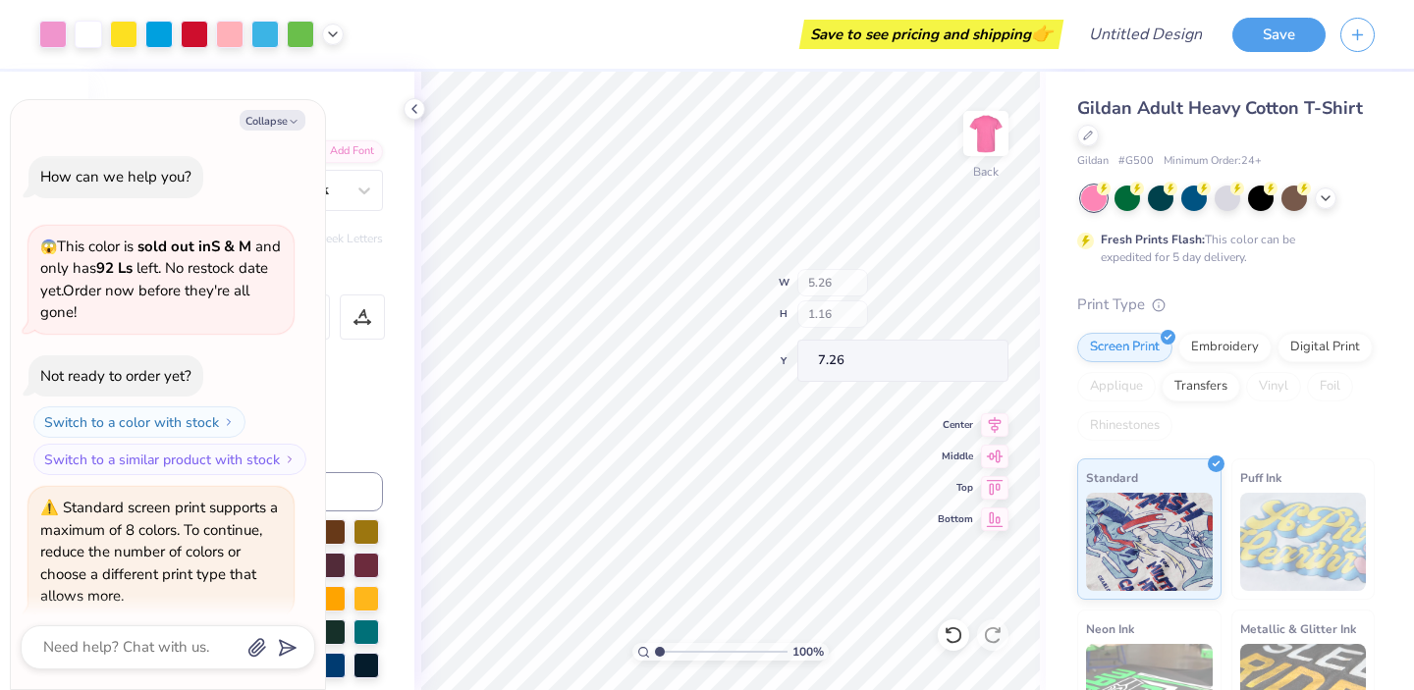
scroll to position [70, 0]
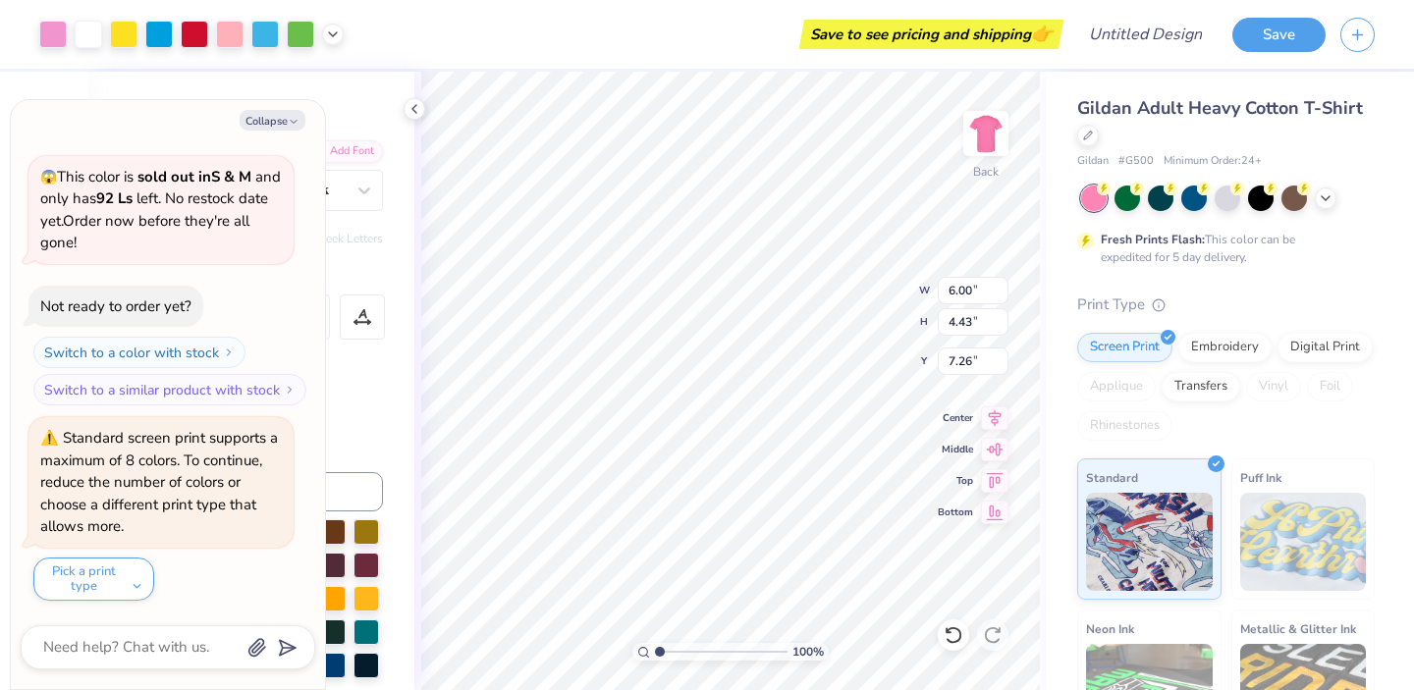
type textarea "x"
type input "9.40"
type input "6.94"
type input "4.75"
type textarea "x"
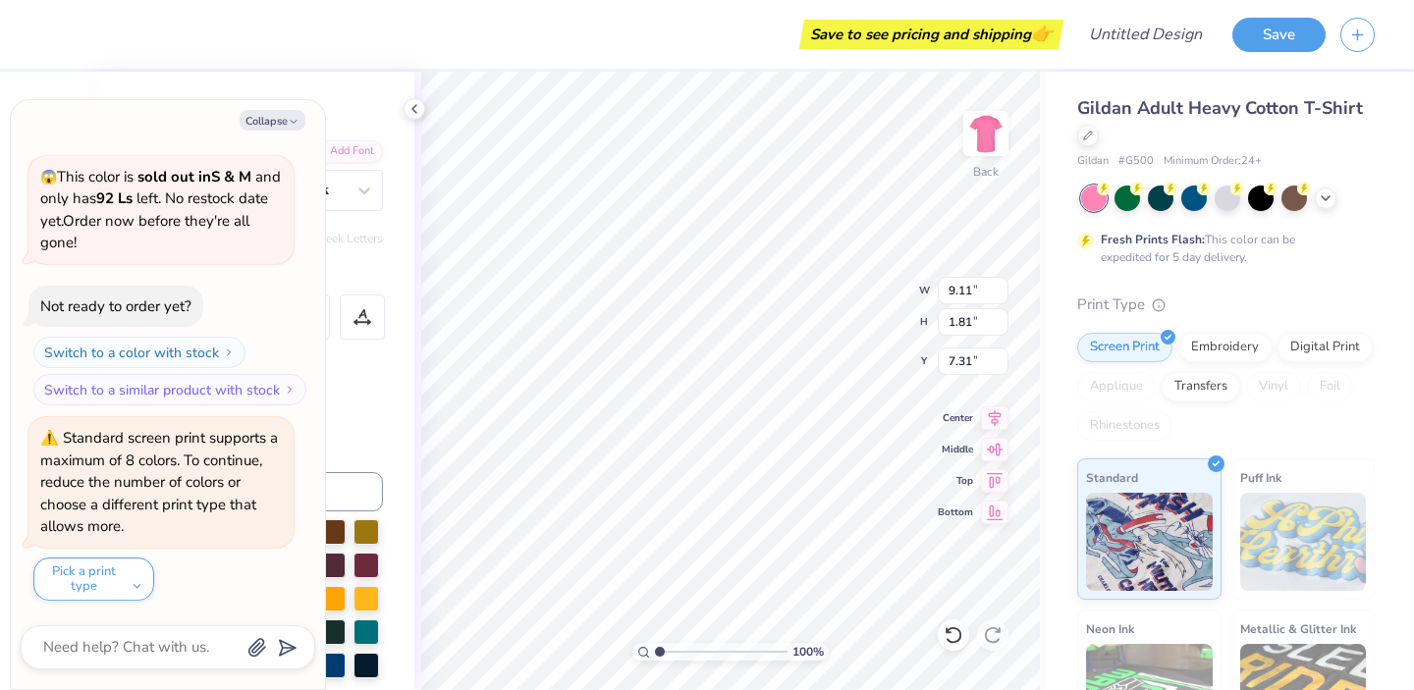
type input "6.56"
type textarea "x"
type input "7.31"
type textarea "x"
type input "3.89"
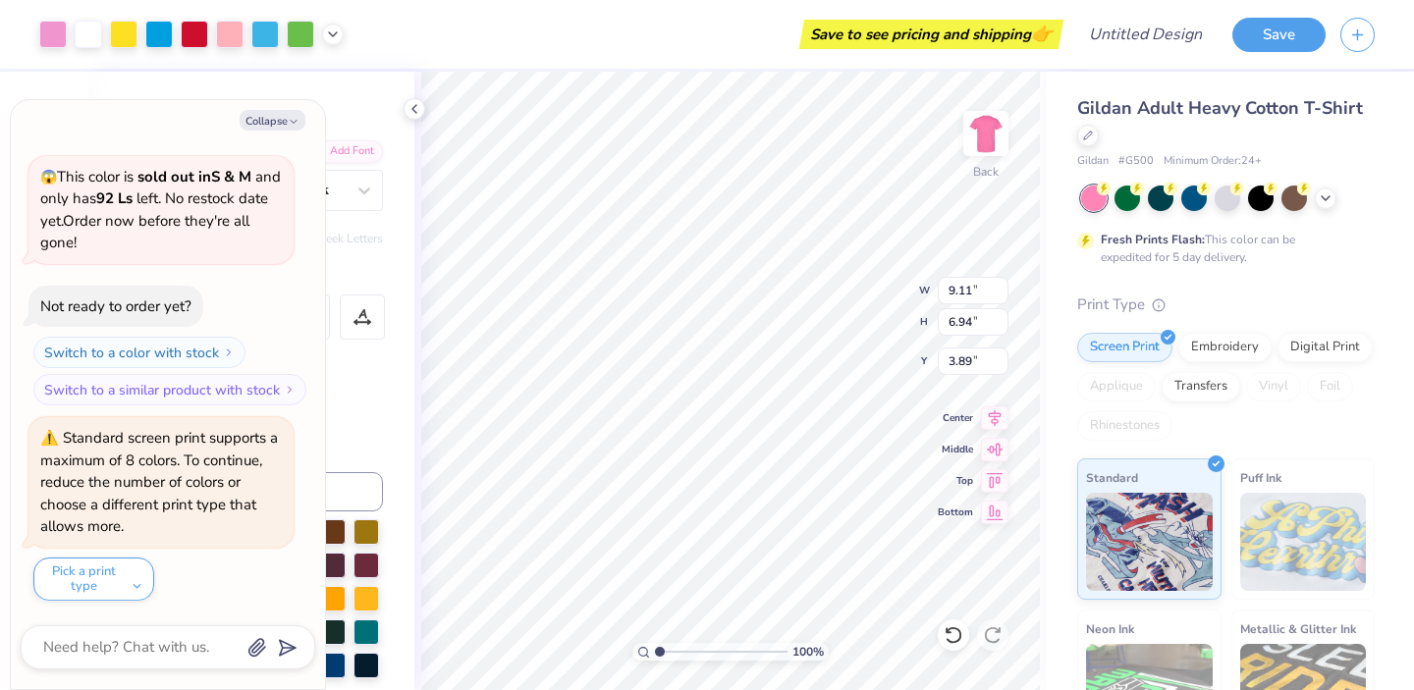
type textarea "x"
type input "3.90"
type textarea "x"
type textarea "MHC"
type textarea "x"
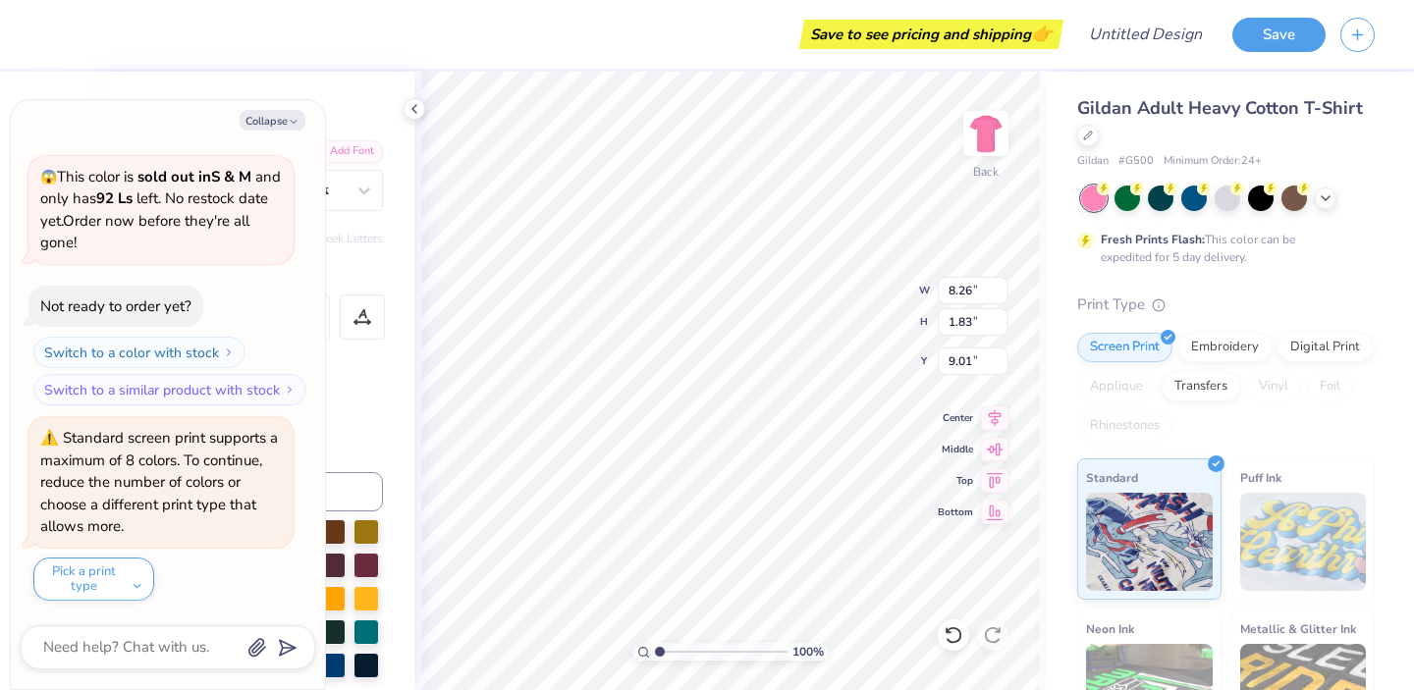
type textarea "GMHC"
type textarea "x"
type textarea "GMHC"
type textarea "x"
type textarea "GHC"
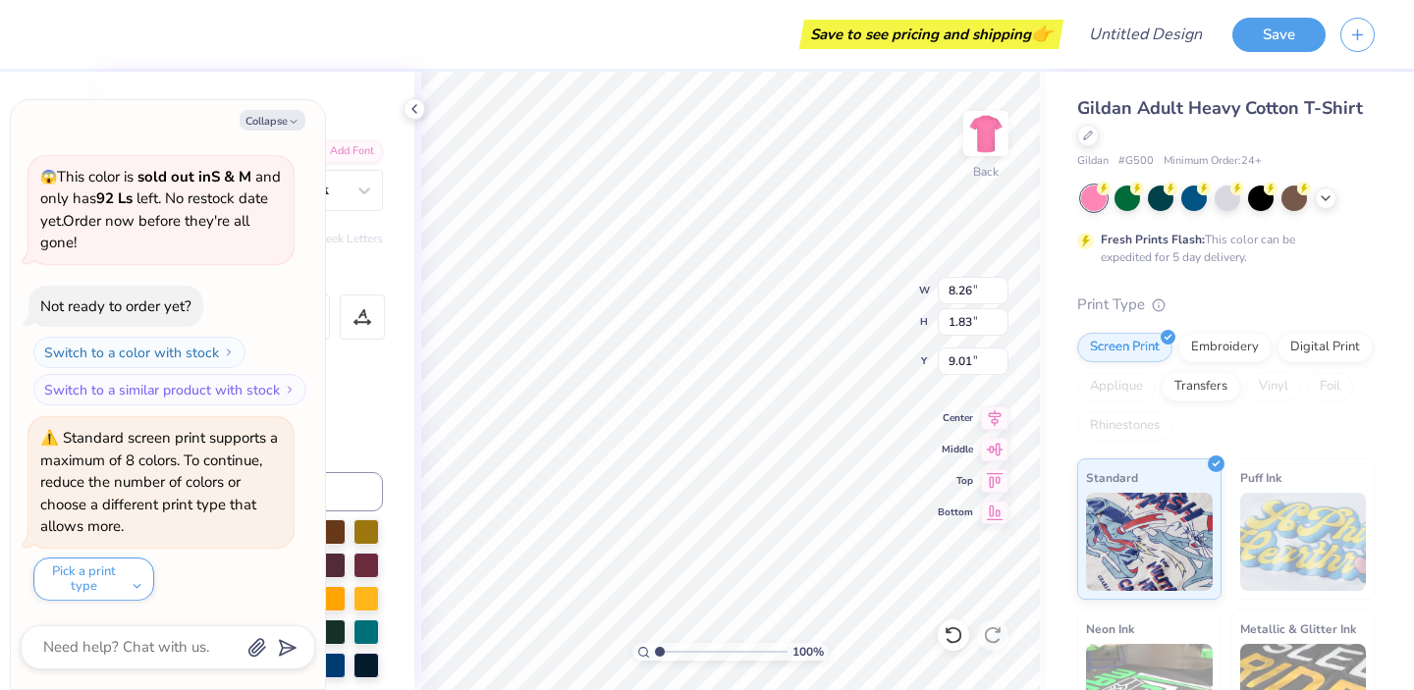
type textarea "x"
type textarea "GOHC"
type textarea "x"
type textarea "GHC"
type textarea "x"
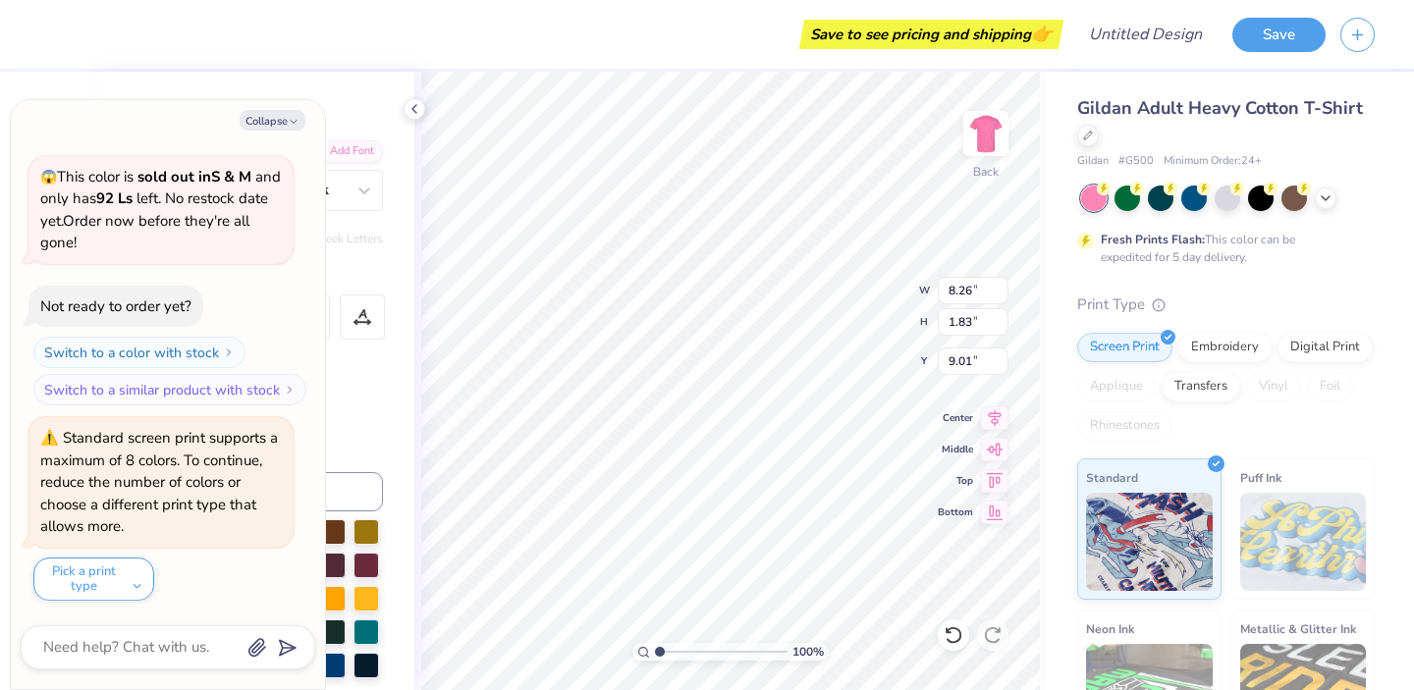
type textarea "G HC"
type textarea "x"
type textarea "G C"
type textarea "x"
type textarea "G OC"
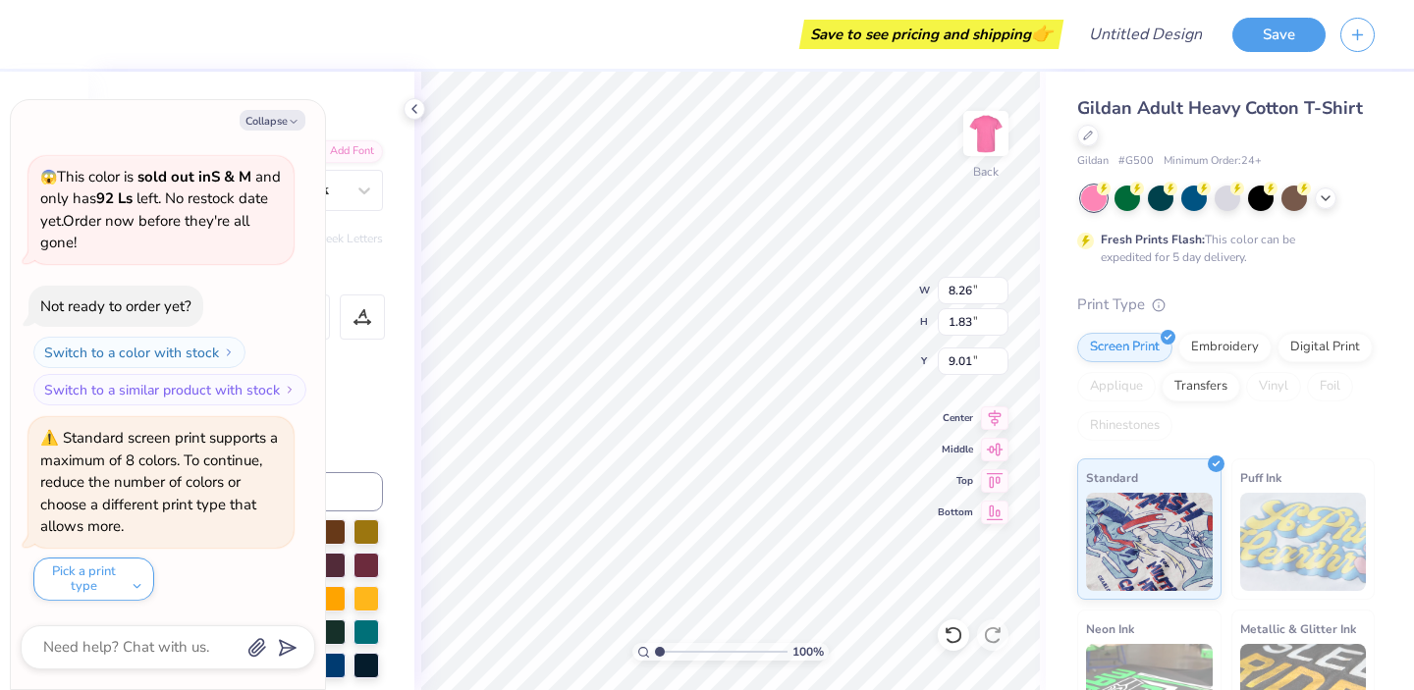
type textarea "x"
type textarea "GC"
type textarea "x"
type textarea "GoC"
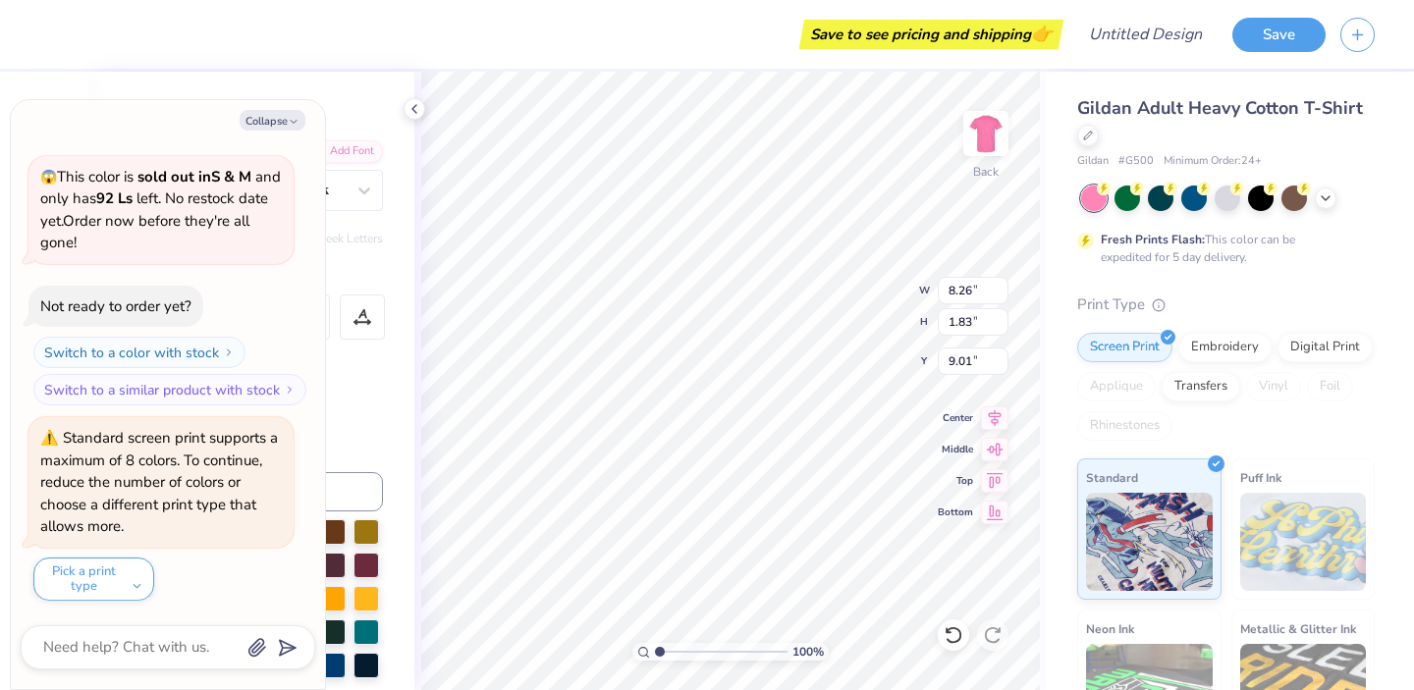
type textarea "x"
type textarea "GotC"
type textarea "x"
type textarea "GoteC"
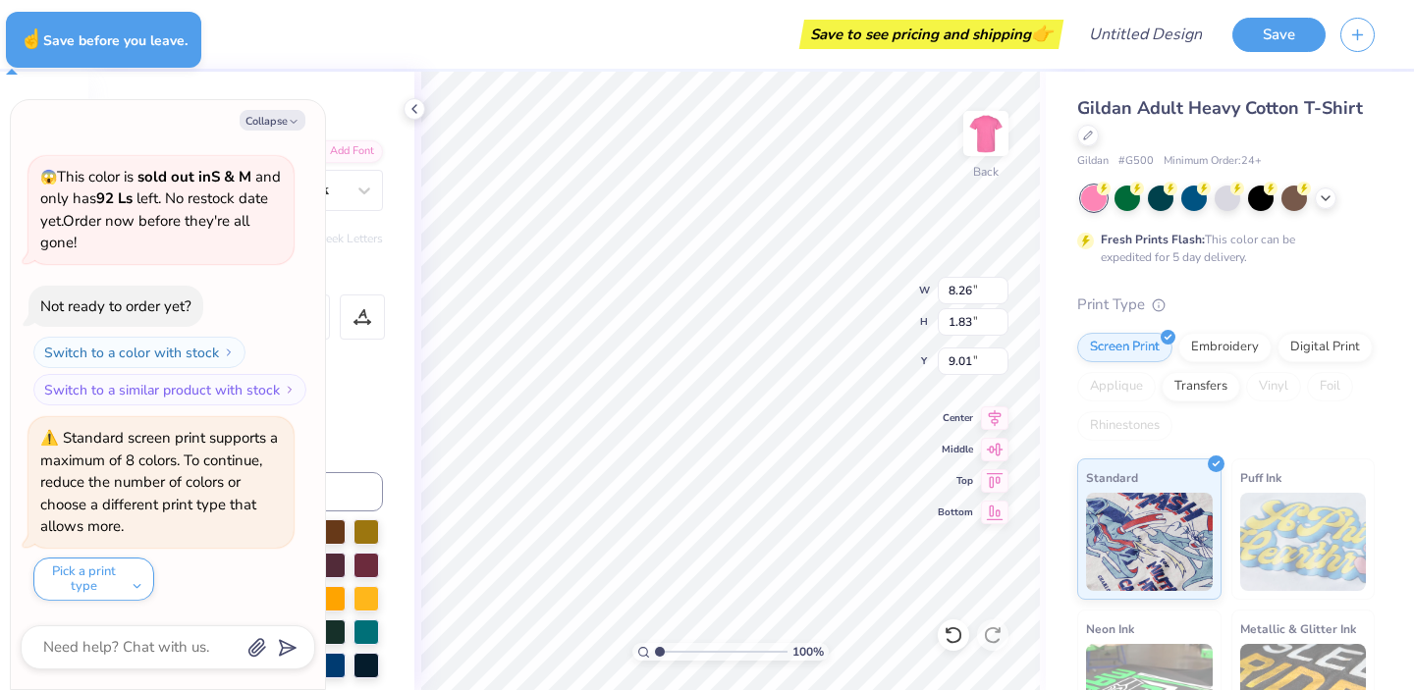
type textarea "x"
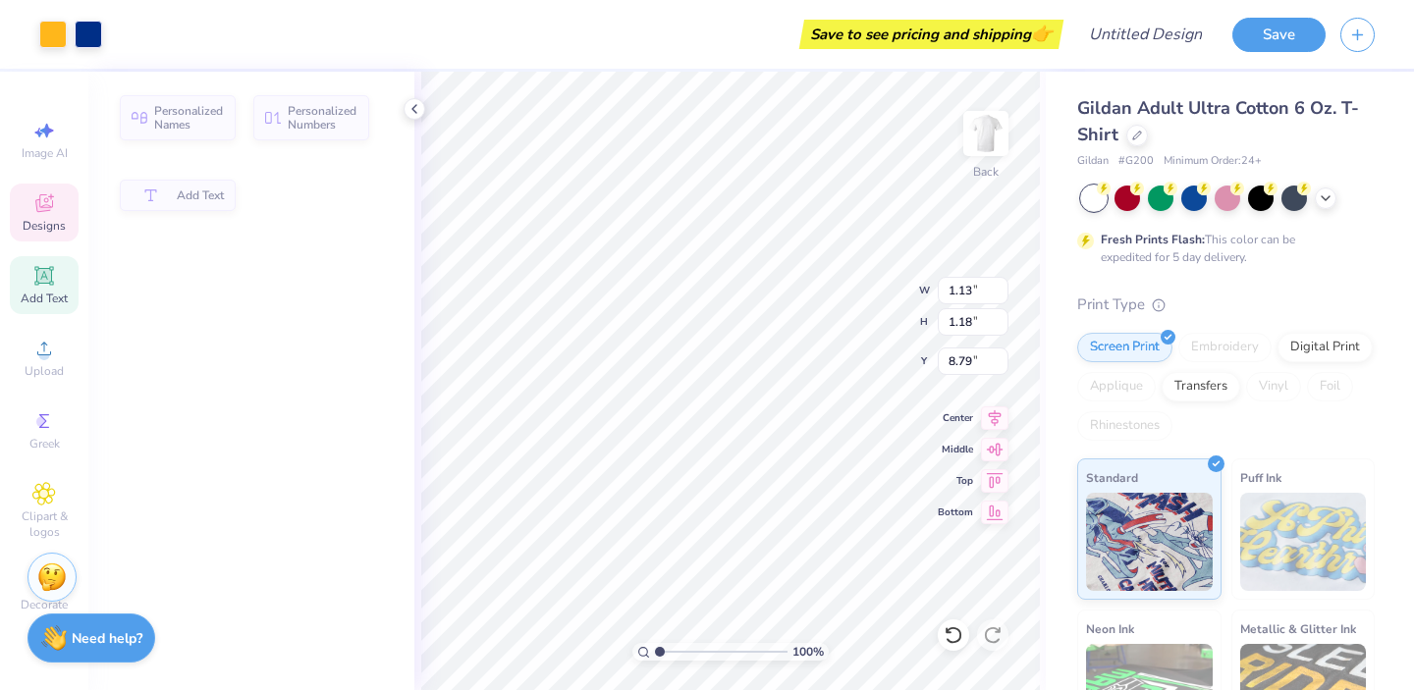
type input "1.13"
type input "1.18"
type input "8.79"
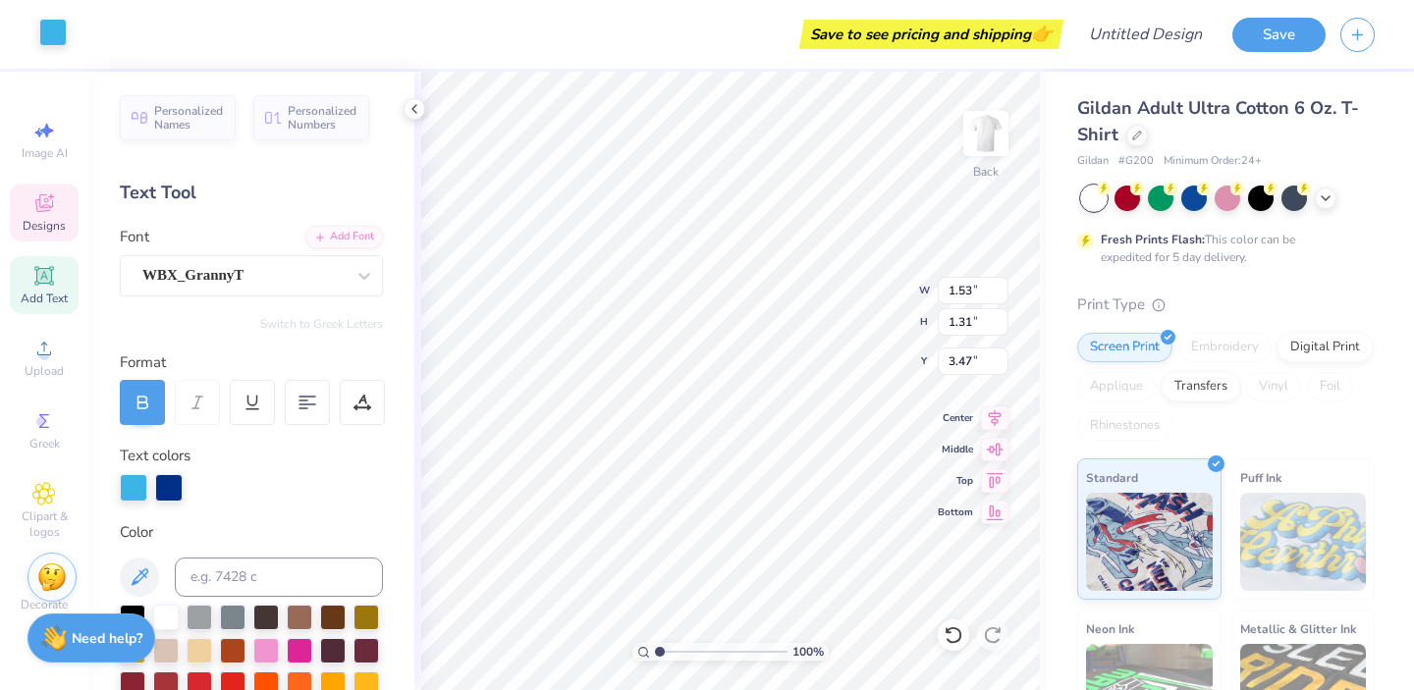
click at [50, 26] on div at bounding box center [53, 33] width 28 height 28
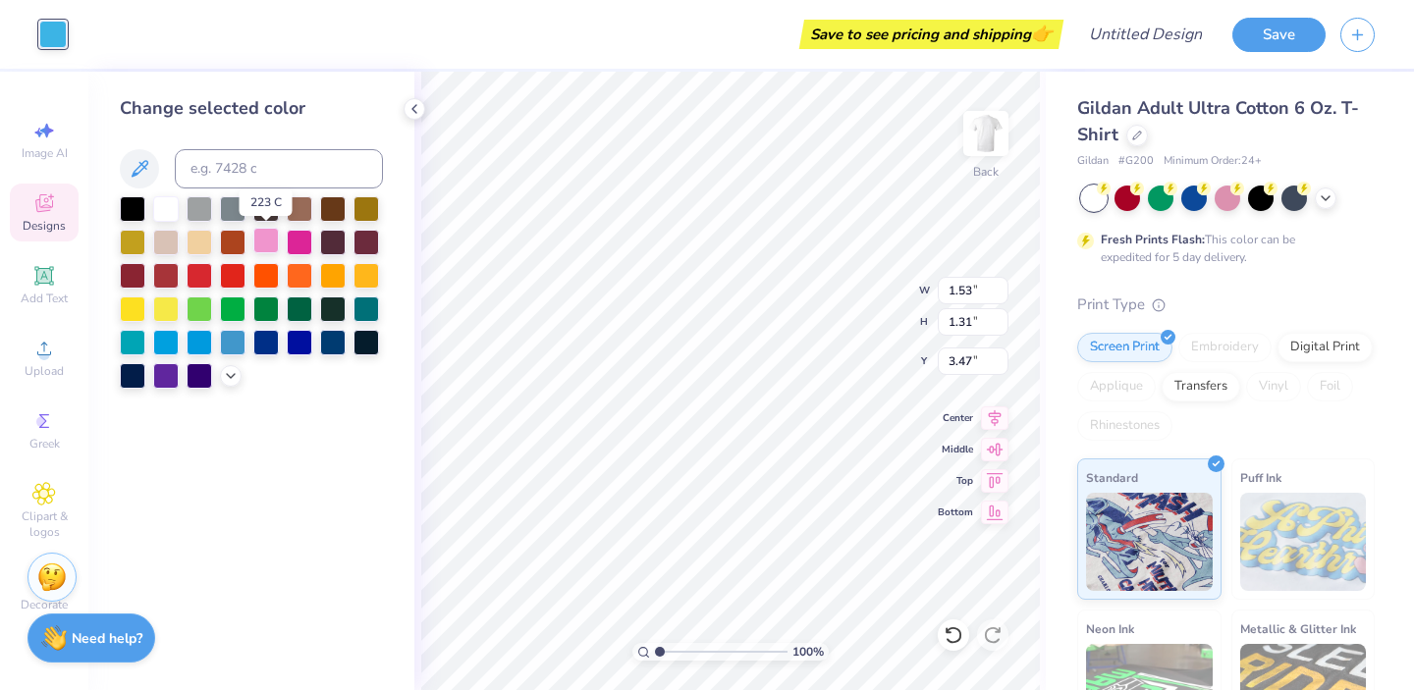
click at [270, 241] on div at bounding box center [266, 241] width 26 height 26
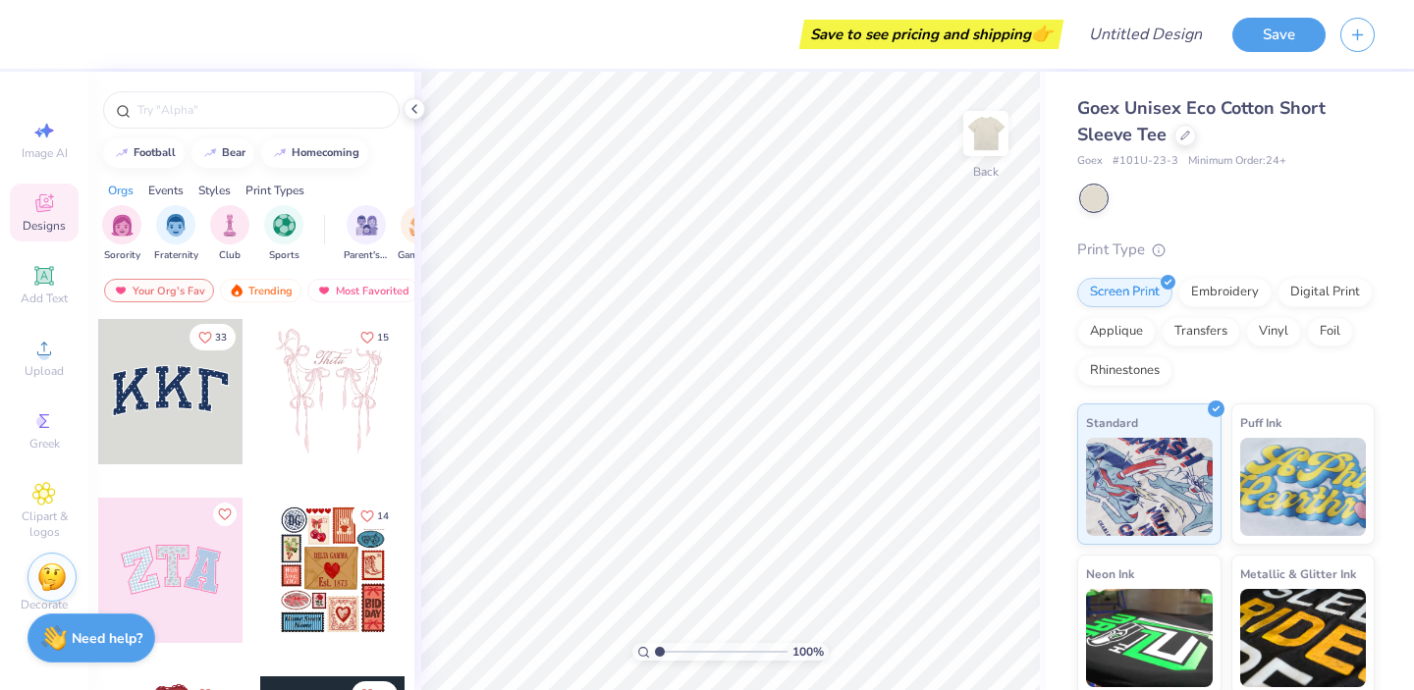
click at [1097, 205] on div at bounding box center [1094, 199] width 26 height 26
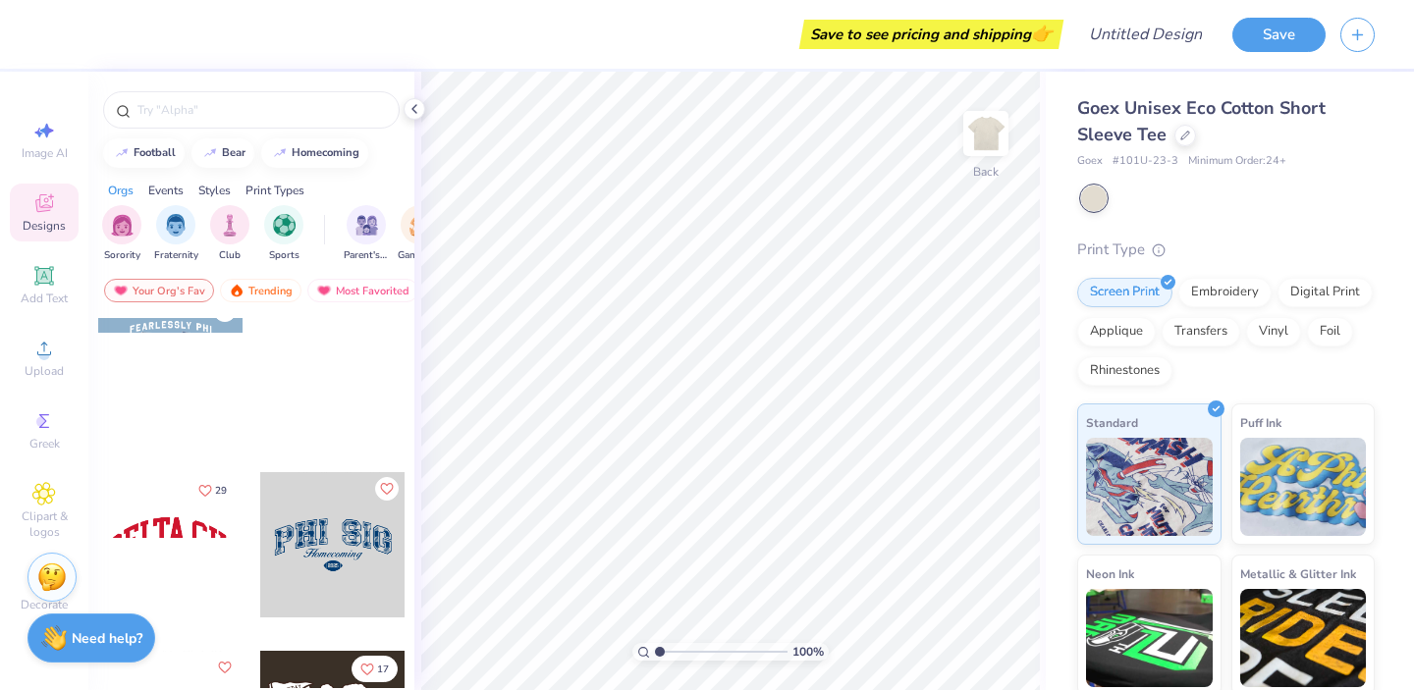
scroll to position [1970, 0]
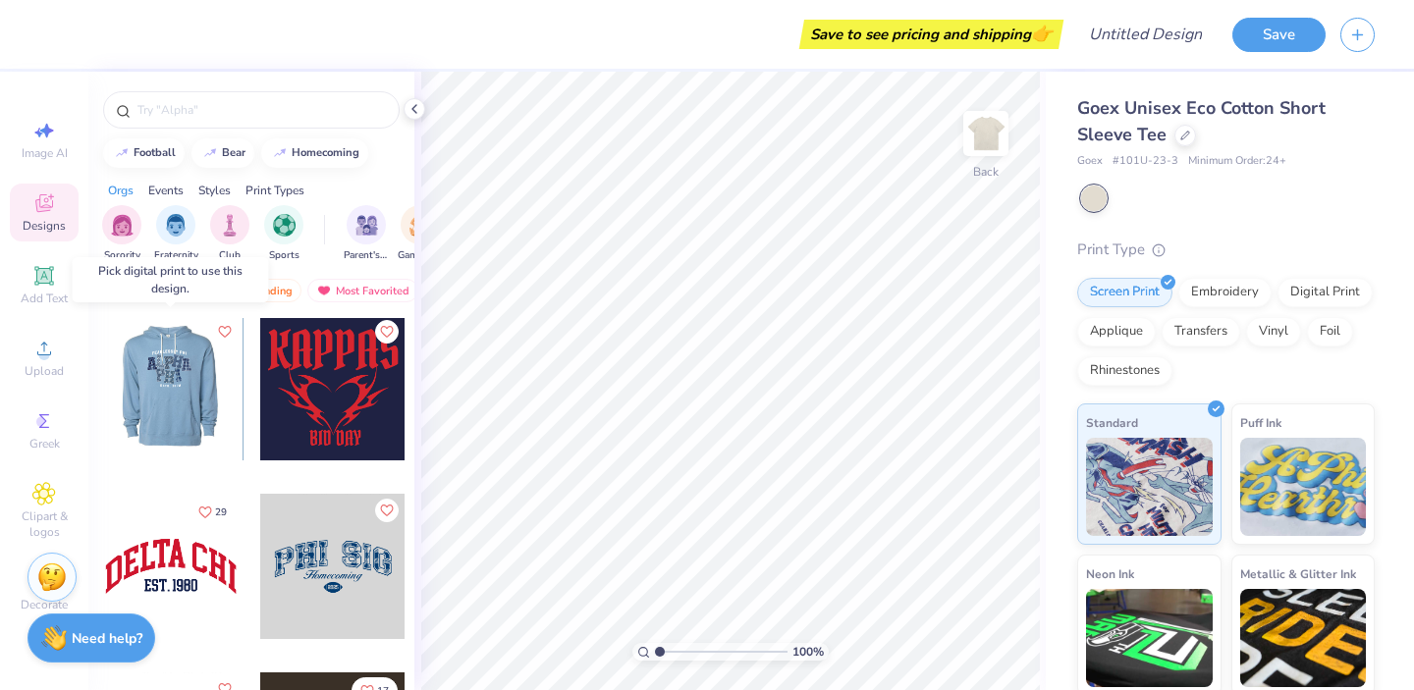
click at [179, 378] on div at bounding box center [169, 387] width 145 height 145
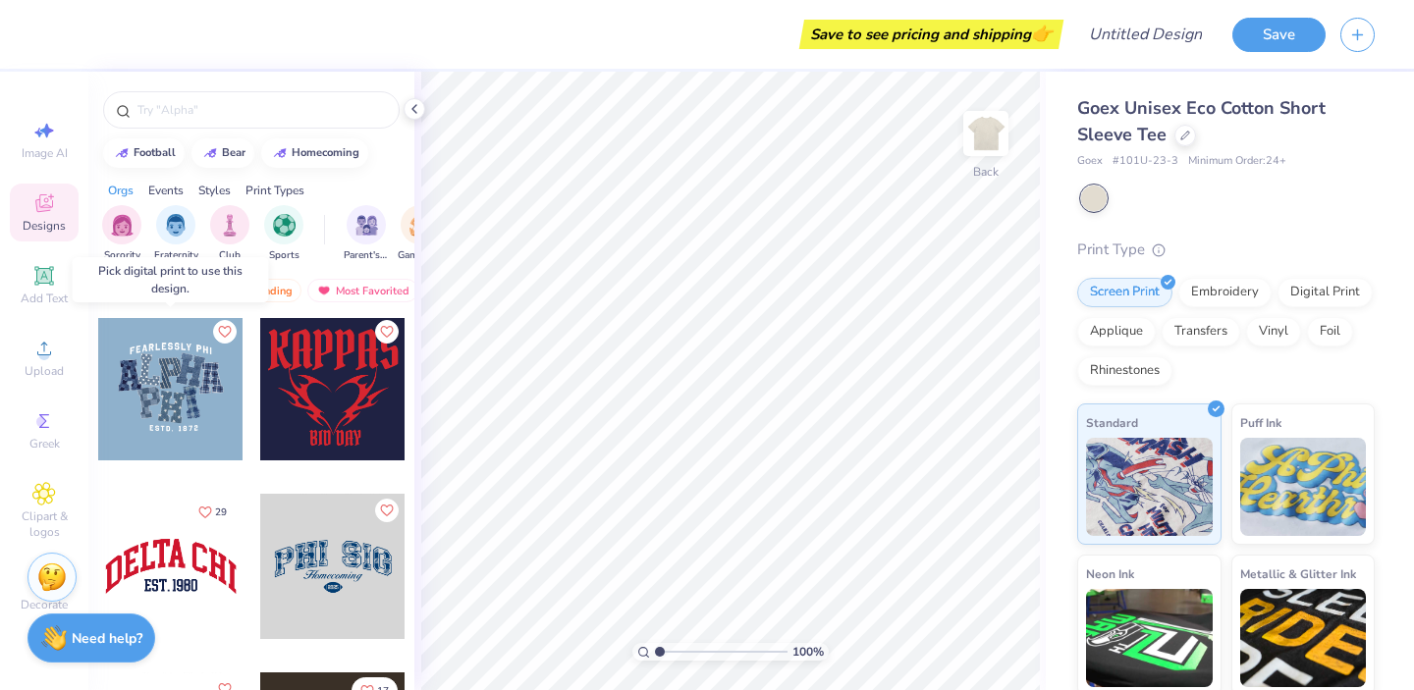
click at [187, 381] on div at bounding box center [170, 387] width 145 height 145
click at [171, 385] on div at bounding box center [170, 387] width 145 height 145
drag, startPoint x: 172, startPoint y: 385, endPoint x: 180, endPoint y: 351, distance: 35.3
click at [180, 351] on div at bounding box center [170, 387] width 145 height 145
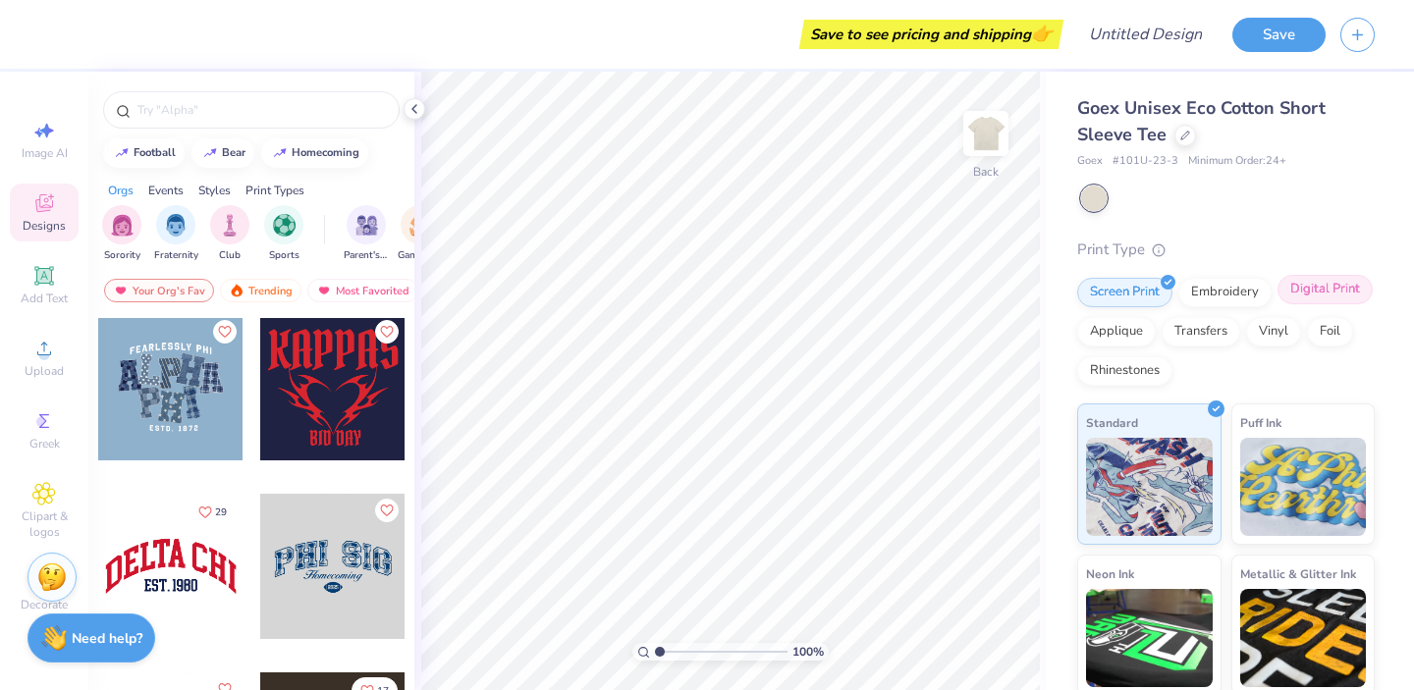
click at [1320, 287] on div "Digital Print" at bounding box center [1325, 289] width 95 height 29
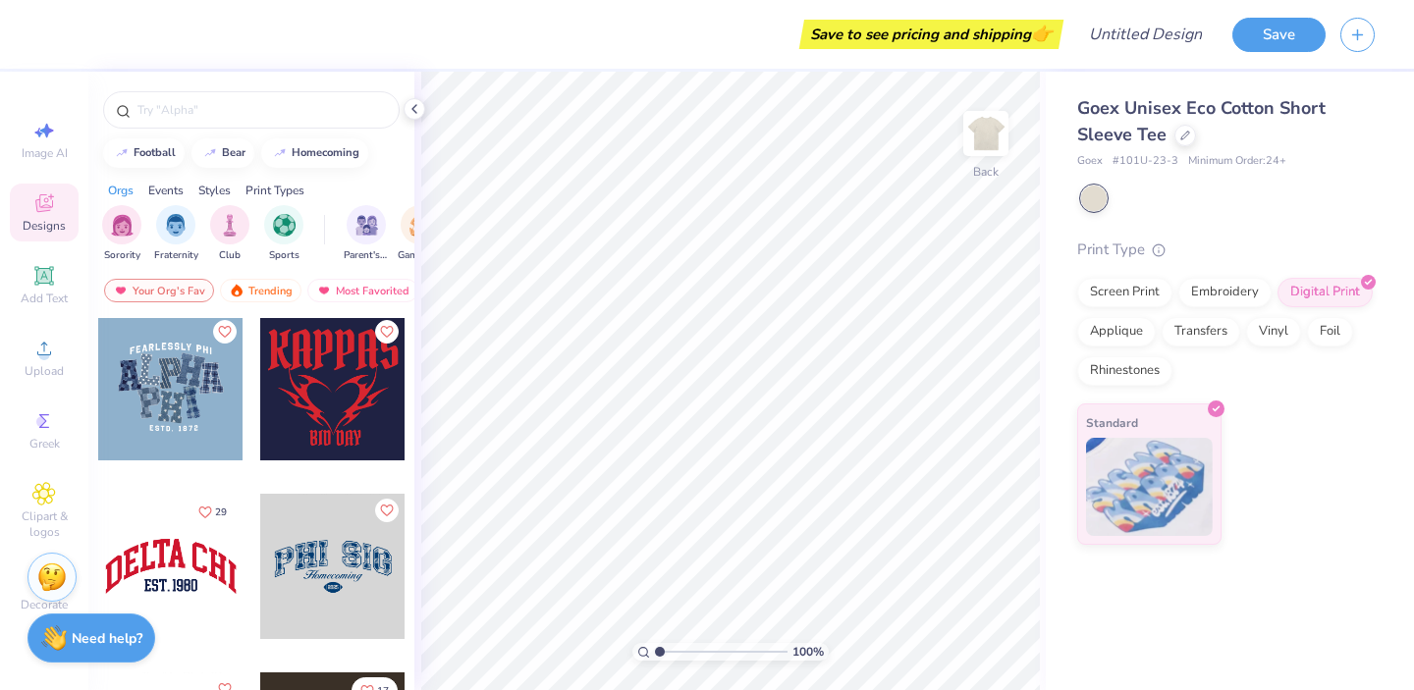
click at [177, 377] on div at bounding box center [170, 387] width 145 height 145
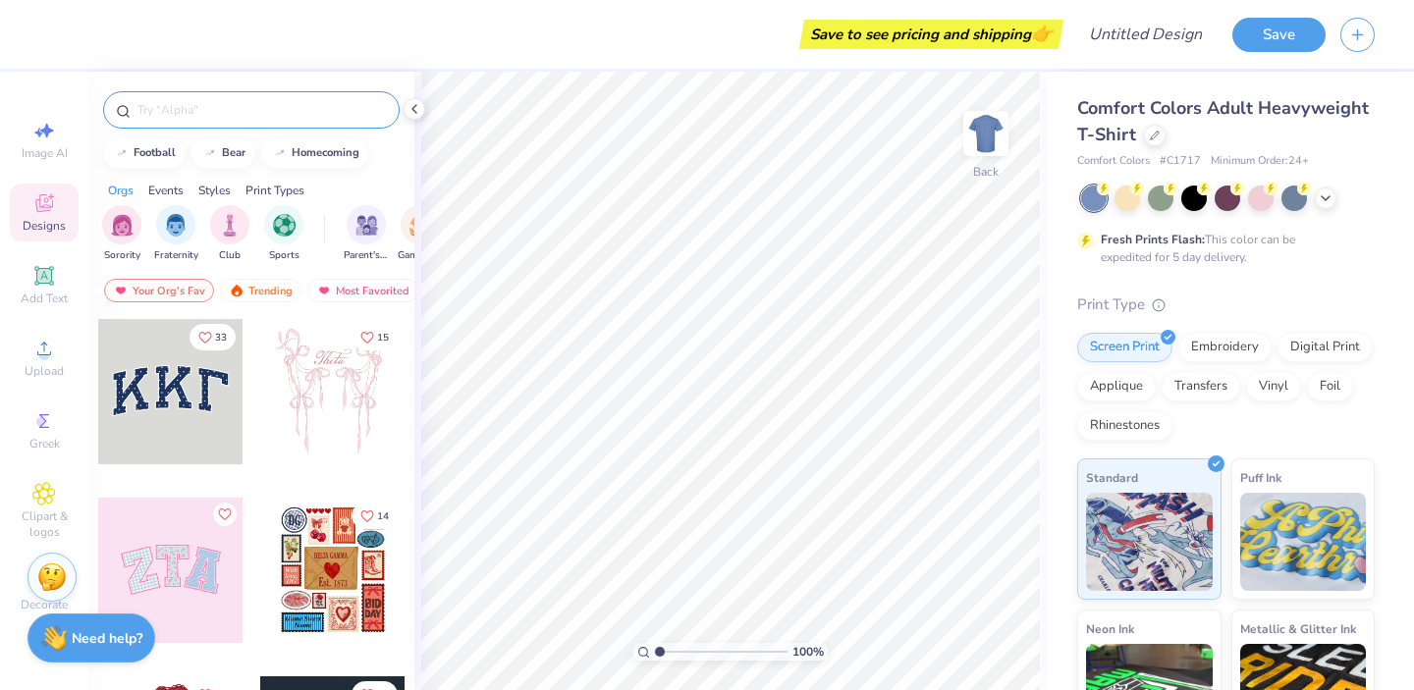
click at [201, 117] on input "text" at bounding box center [261, 110] width 251 height 20
type input "gamma phi"
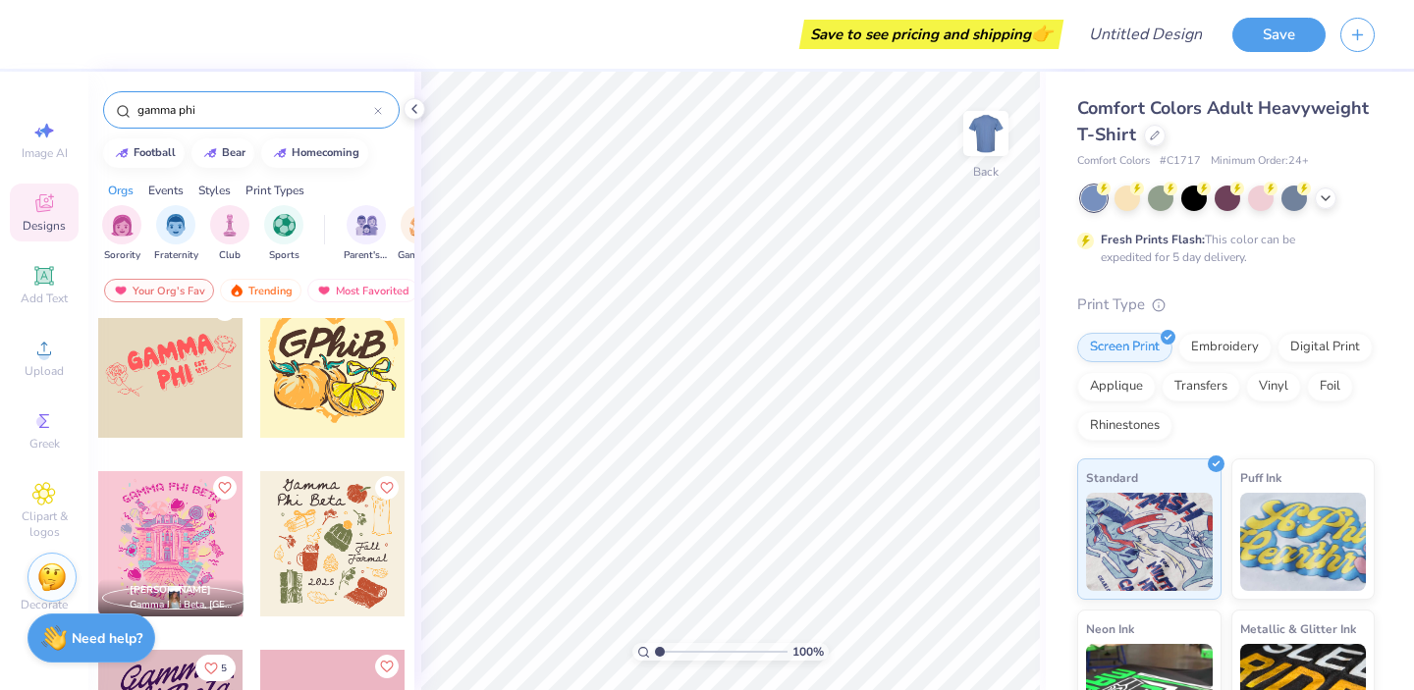
scroll to position [1643, 0]
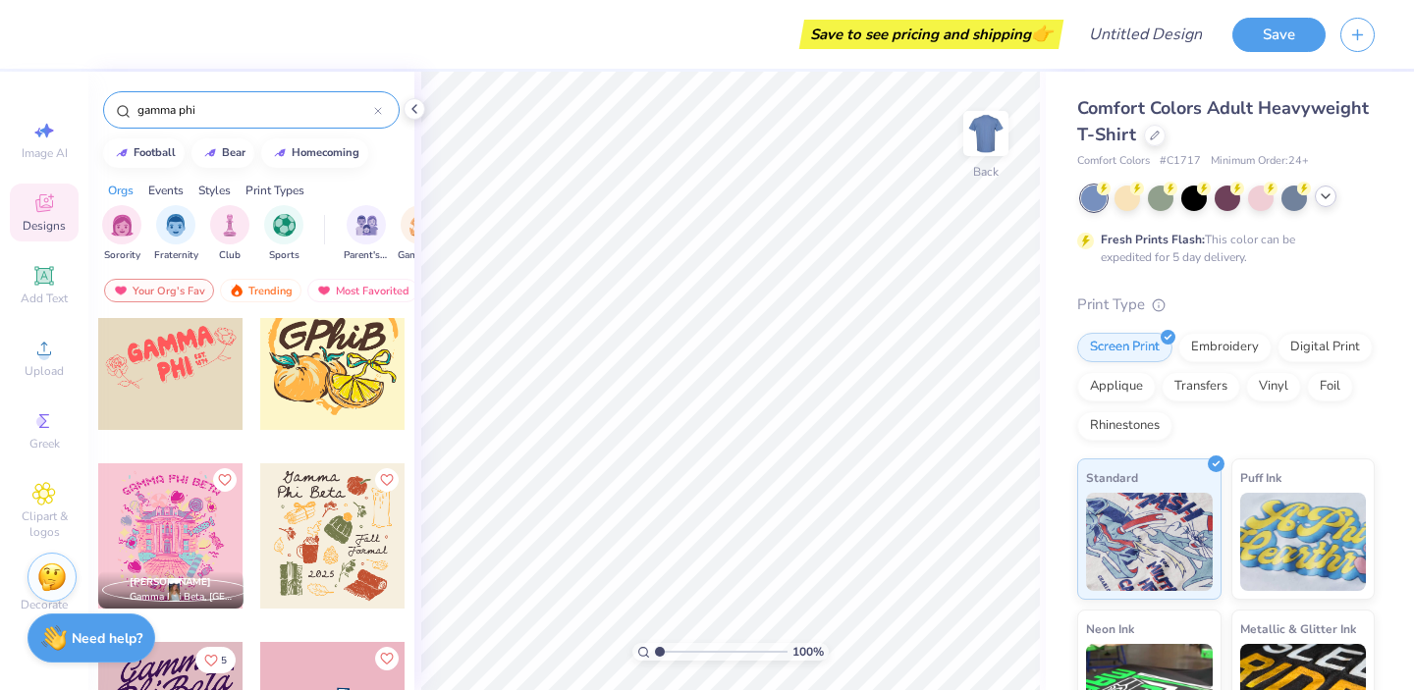
click at [1329, 197] on icon at bounding box center [1326, 197] width 16 height 16
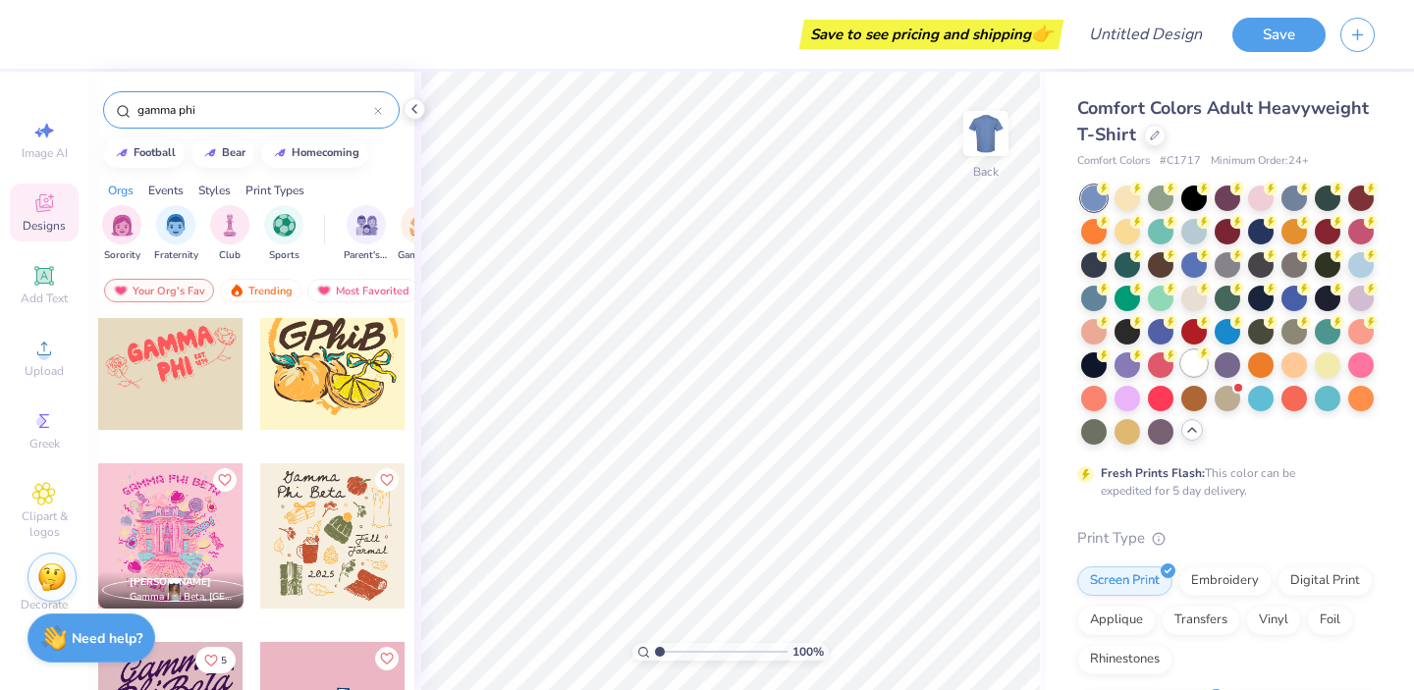
click at [1194, 364] on div at bounding box center [1195, 364] width 26 height 26
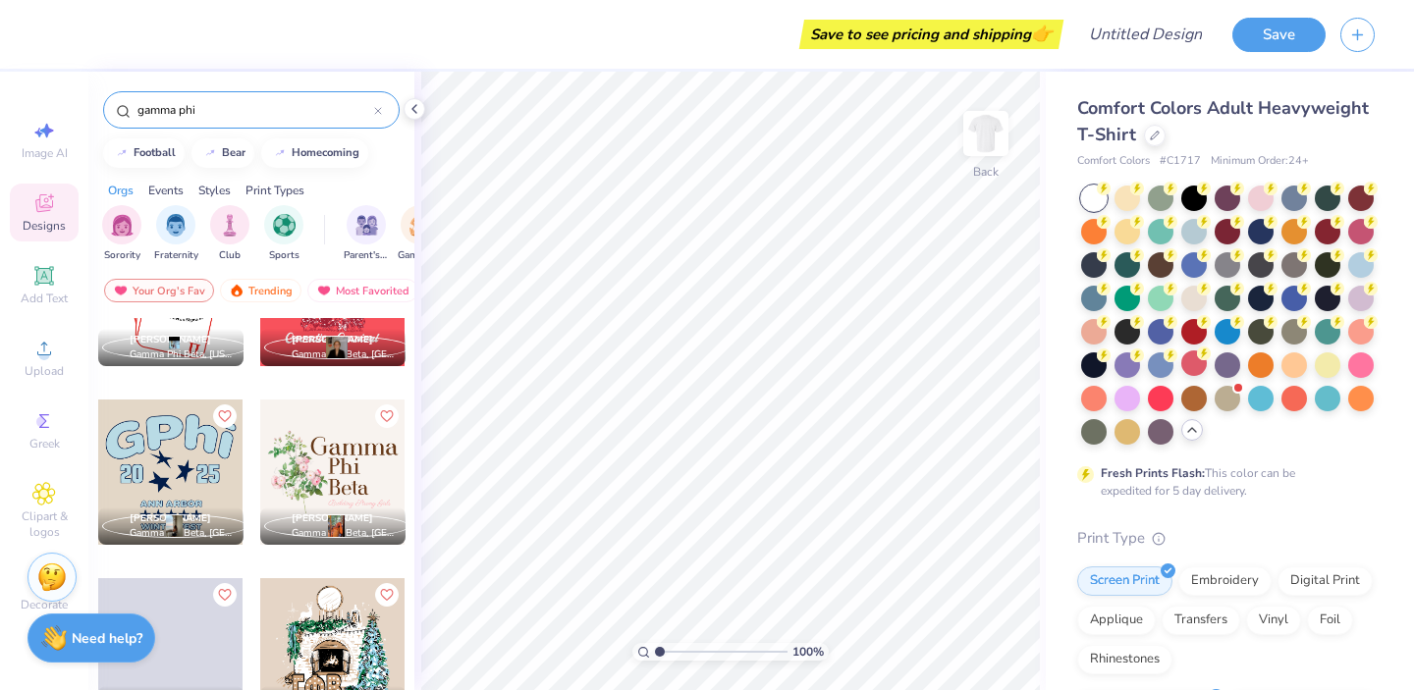
scroll to position [7251, 0]
